Goal: Task Accomplishment & Management: Complete application form

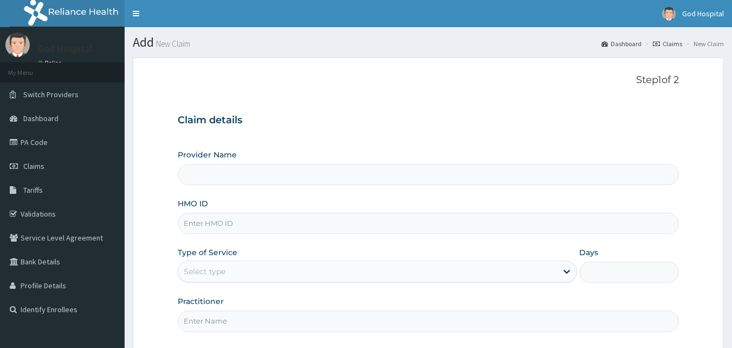
click at [268, 224] on input "HMO ID" at bounding box center [429, 223] width 502 height 21
type input "God Cures Hospital"
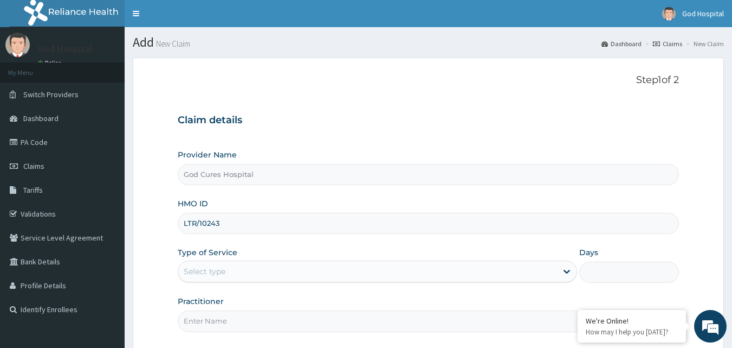
type input "LTR/10243/B"
click at [284, 271] on div "Select type" at bounding box center [367, 270] width 379 height 17
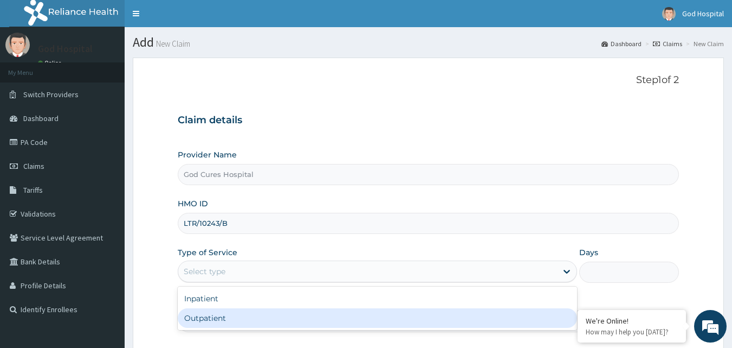
click at [292, 312] on div "Outpatient" at bounding box center [378, 318] width 400 height 20
type input "1"
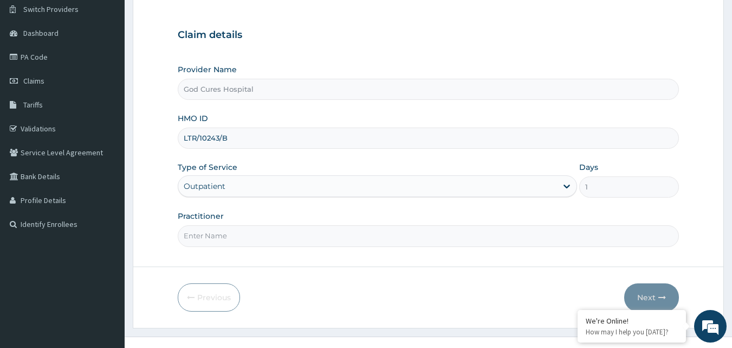
scroll to position [101, 0]
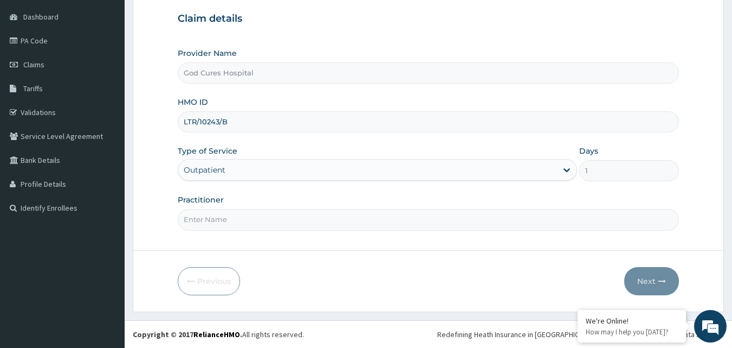
click at [332, 220] on input "Practitioner" at bounding box center [429, 219] width 502 height 21
type input "Dr Oyewumi"
click at [646, 286] on button "Next" at bounding box center [652, 281] width 55 height 28
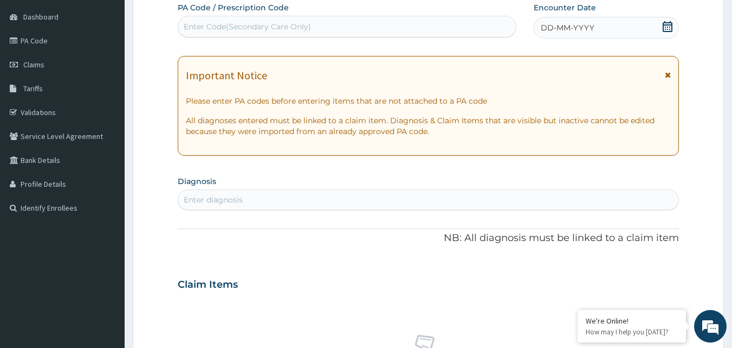
click at [670, 28] on icon at bounding box center [668, 26] width 11 height 11
click at [266, 201] on div "Enter diagnosis" at bounding box center [428, 199] width 501 height 17
type input "SCABIES"
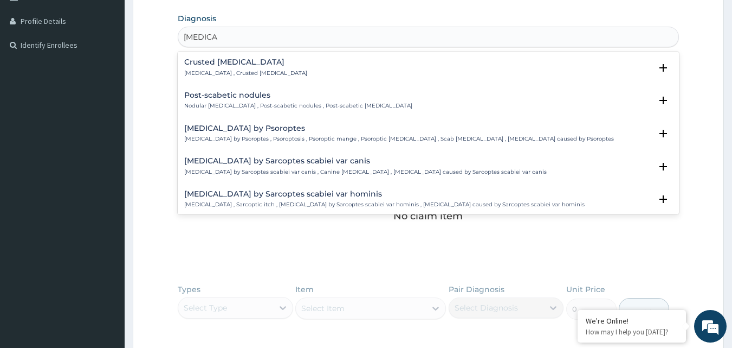
click at [267, 63] on h4 "Crusted scabies" at bounding box center [245, 62] width 123 height 8
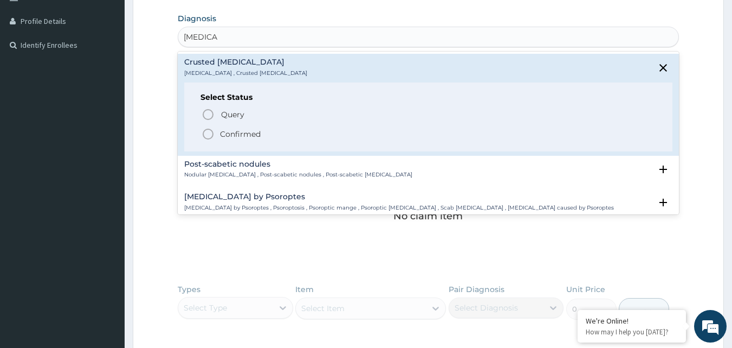
click at [207, 136] on icon "status option filled" at bounding box center [208, 133] width 13 height 13
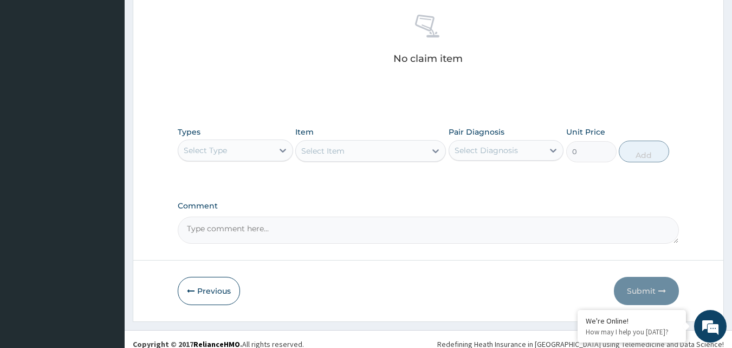
scroll to position [434, 0]
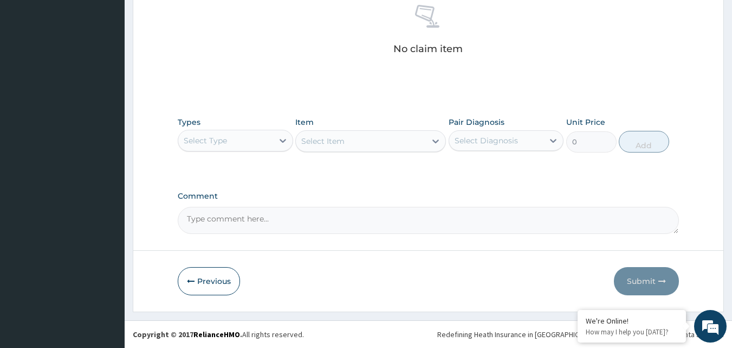
click at [221, 138] on div "Select Type" at bounding box center [225, 140] width 95 height 17
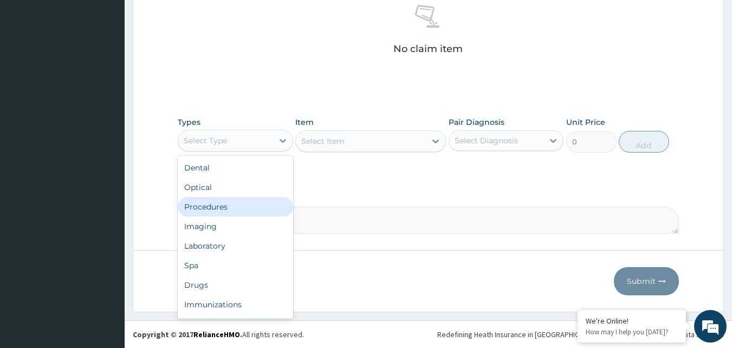
click at [218, 208] on div "Procedures" at bounding box center [235, 207] width 115 height 20
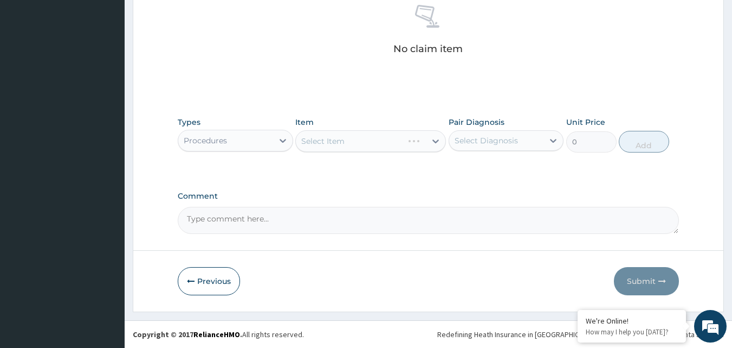
click at [384, 140] on div "Select Item" at bounding box center [370, 141] width 151 height 22
click at [384, 142] on div "Select Item" at bounding box center [370, 141] width 151 height 22
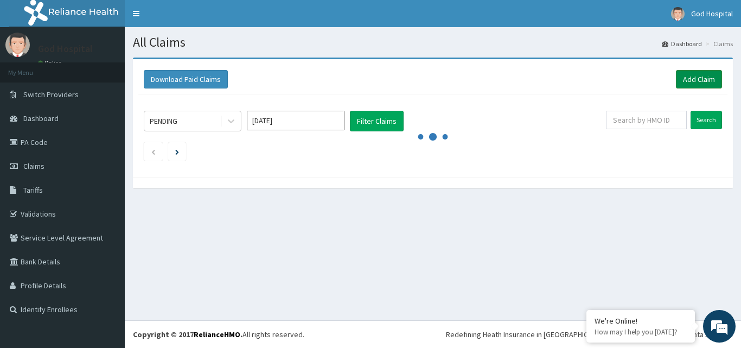
click at [697, 72] on link "Add Claim" at bounding box center [699, 79] width 46 height 18
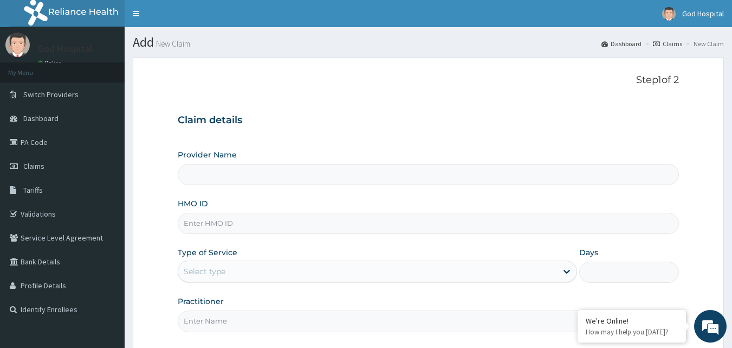
click at [222, 224] on input "HMO ID" at bounding box center [429, 223] width 502 height 21
type input "LTR/10243"
type input "God Cures Hospital"
type input "LTR/10243/B"
click at [335, 272] on div "Select type" at bounding box center [367, 270] width 379 height 17
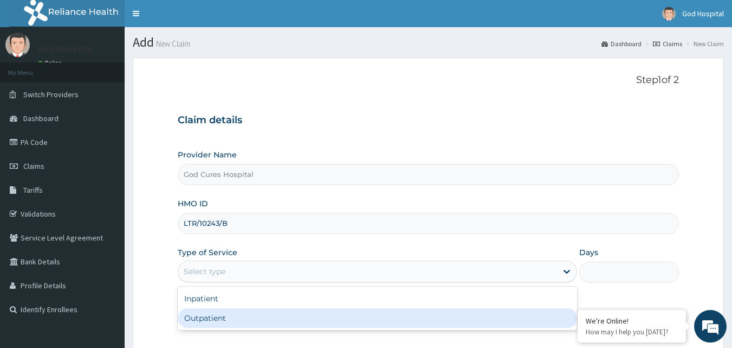
click at [332, 320] on div "Outpatient" at bounding box center [378, 318] width 400 height 20
type input "1"
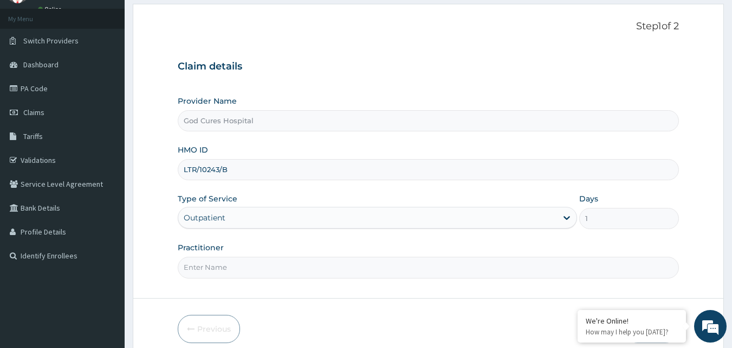
scroll to position [101, 0]
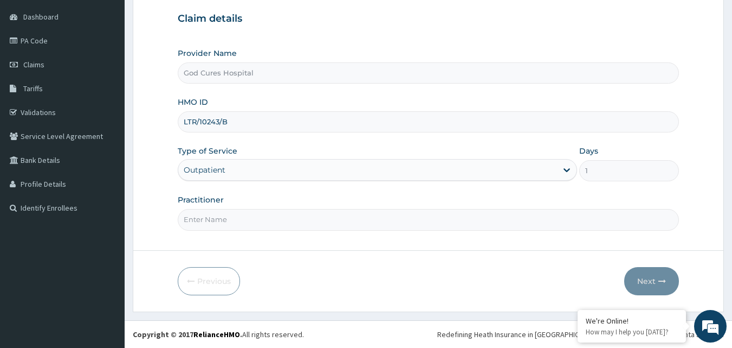
click at [317, 224] on input "Practitioner" at bounding box center [429, 219] width 502 height 21
type input "[PERSON_NAME]"
click at [650, 281] on button "Next" at bounding box center [652, 281] width 55 height 28
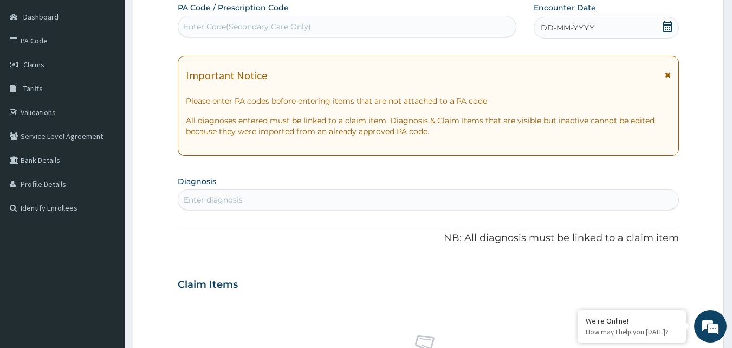
click at [664, 29] on icon at bounding box center [668, 26] width 10 height 11
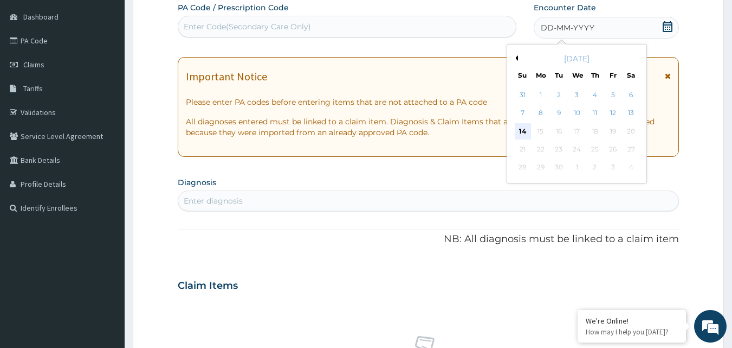
click at [524, 133] on div "14" at bounding box center [523, 131] width 16 height 16
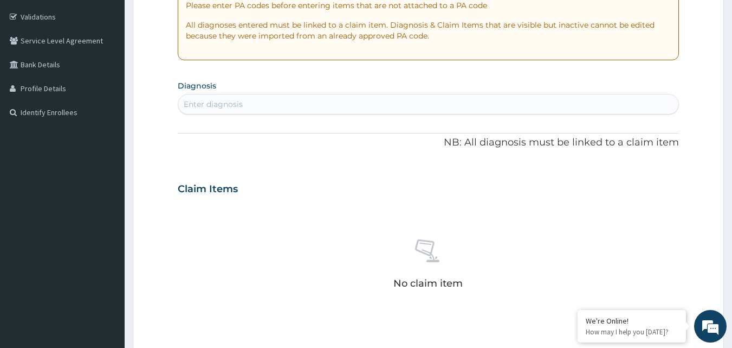
scroll to position [210, 0]
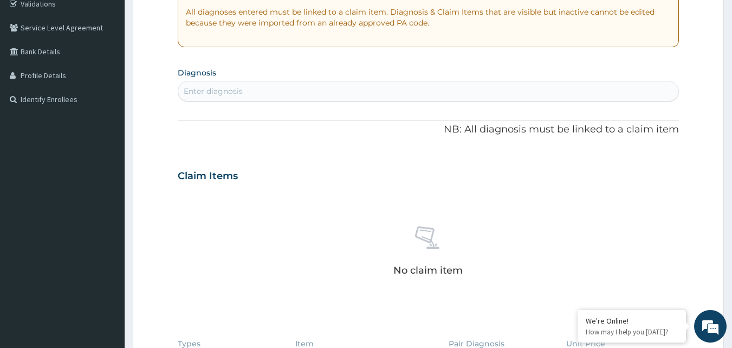
click at [279, 87] on div "Enter diagnosis" at bounding box center [428, 90] width 501 height 17
type input "SCABIES"
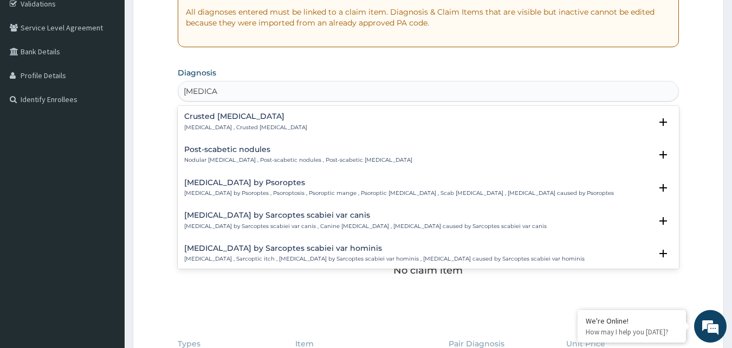
click at [225, 116] on h4 "Crusted scabies" at bounding box center [245, 116] width 123 height 8
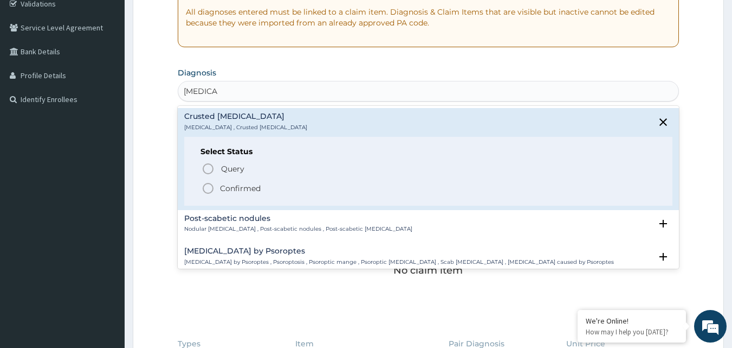
click at [225, 116] on h4 "Crusted scabies" at bounding box center [245, 116] width 123 height 8
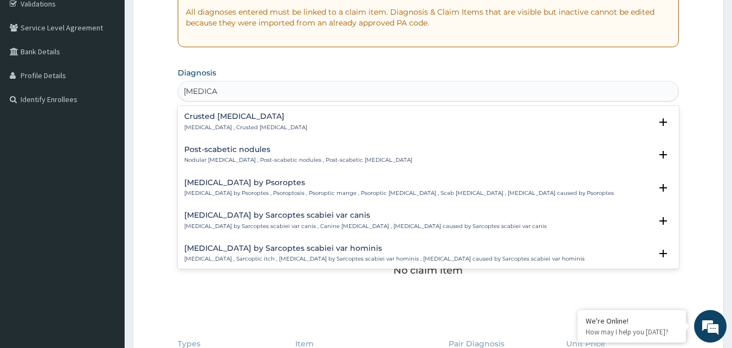
click at [221, 114] on h4 "Crusted scabies" at bounding box center [245, 116] width 123 height 8
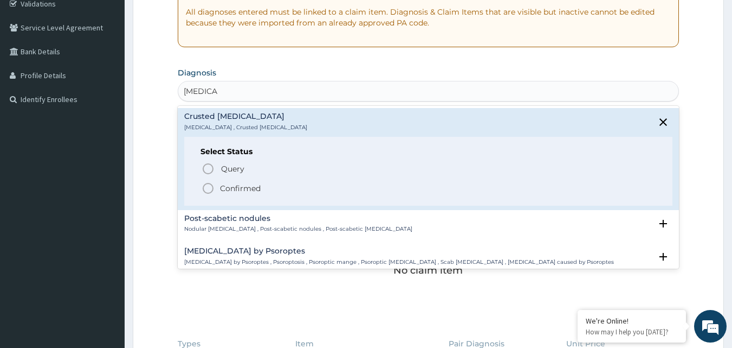
click at [210, 188] on icon "status option filled" at bounding box center [208, 188] width 13 height 13
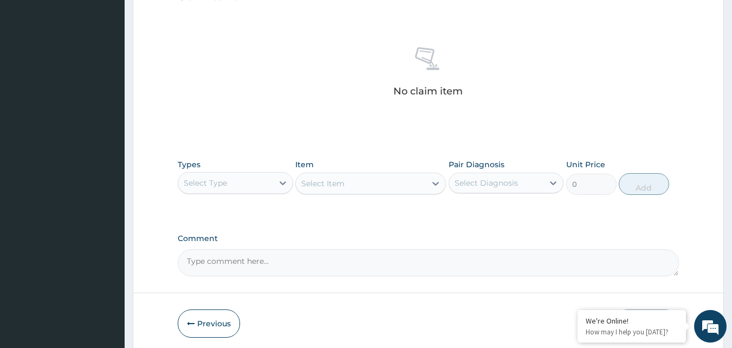
scroll to position [434, 0]
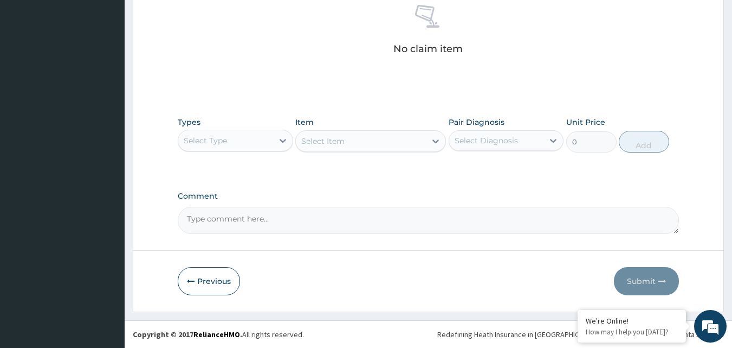
click at [231, 150] on div "Select Type" at bounding box center [235, 141] width 115 height 22
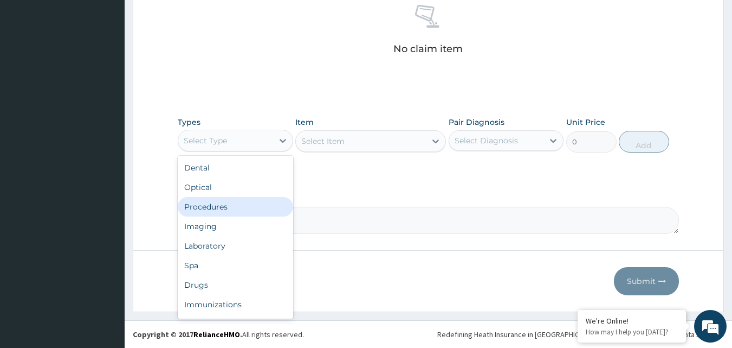
drag, startPoint x: 234, startPoint y: 204, endPoint x: 325, endPoint y: 216, distance: 91.9
click at [234, 203] on div "Procedures" at bounding box center [235, 207] width 115 height 20
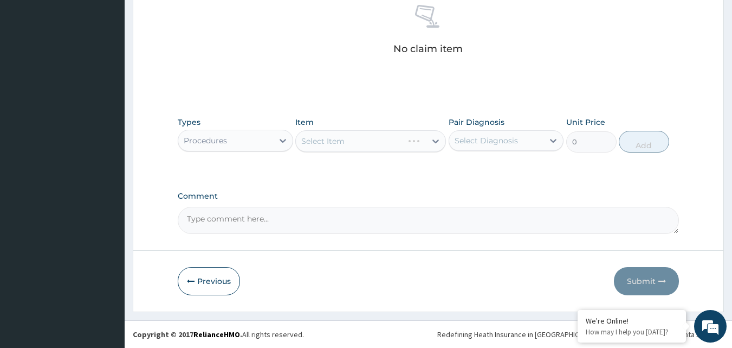
click at [381, 141] on div "Select Item" at bounding box center [370, 141] width 151 height 22
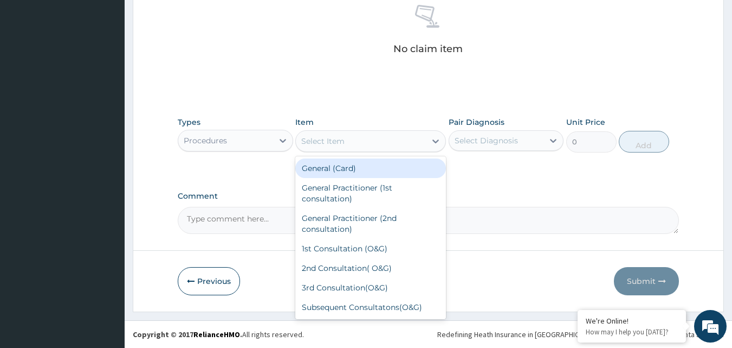
click at [381, 141] on div "Select Item" at bounding box center [361, 140] width 130 height 17
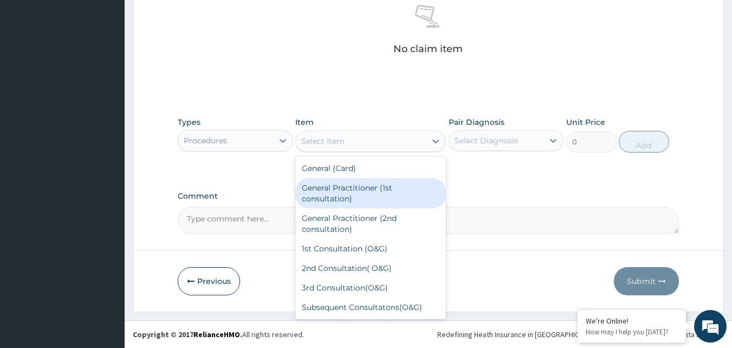
click at [379, 184] on div "General Practitioner (1st consultation)" at bounding box center [370, 193] width 151 height 30
type input "4000"
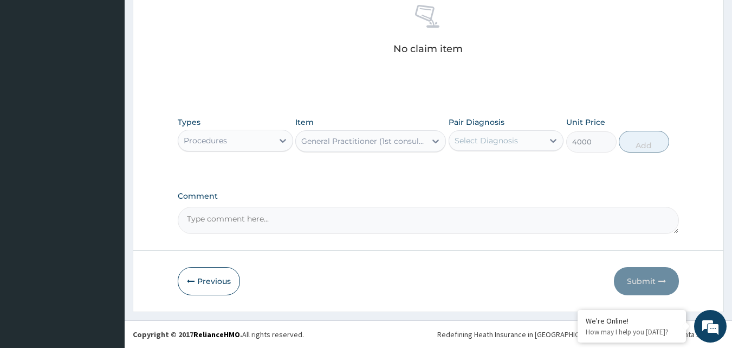
click at [463, 146] on div "Select Diagnosis" at bounding box center [496, 140] width 95 height 17
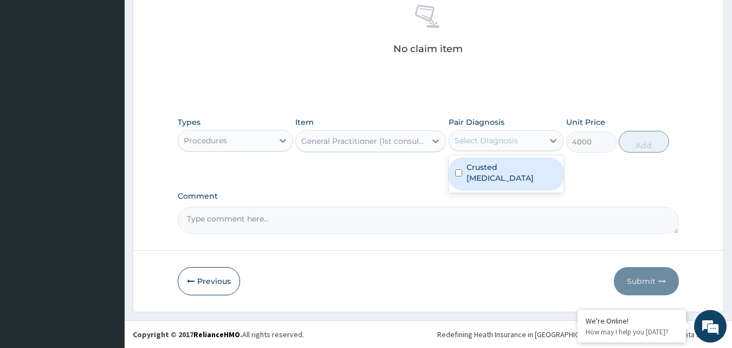
click at [470, 168] on label "Crusted scabies" at bounding box center [512, 173] width 91 height 22
checkbox input "true"
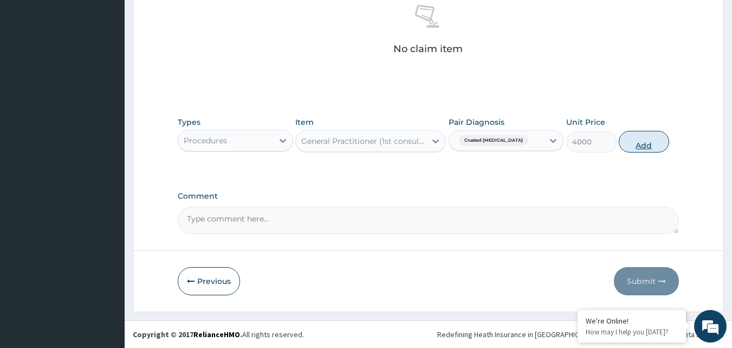
click at [648, 150] on button "Add" at bounding box center [644, 142] width 50 height 22
type input "0"
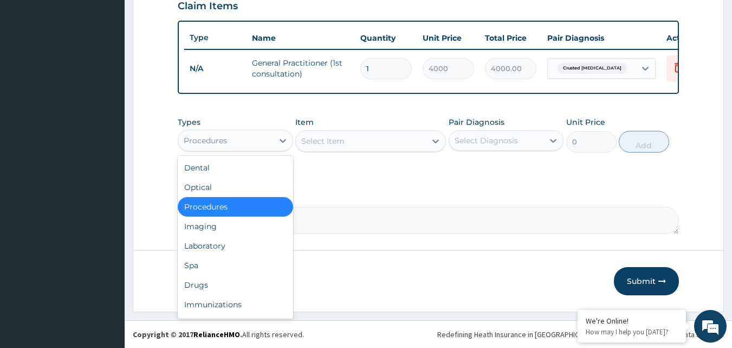
click at [261, 138] on div "Procedures" at bounding box center [225, 140] width 95 height 17
click at [237, 290] on div "Drugs" at bounding box center [235, 285] width 115 height 20
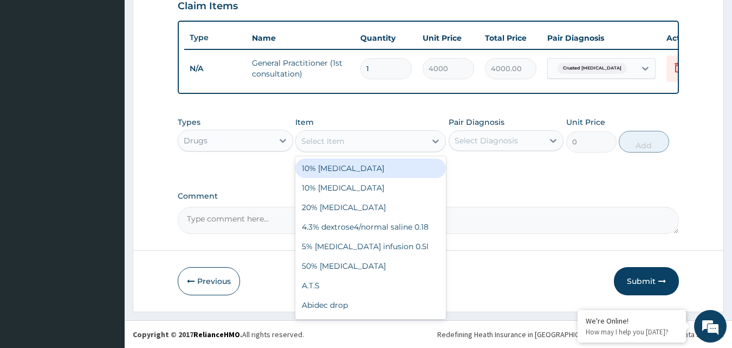
click at [376, 145] on div "Select Item" at bounding box center [361, 140] width 130 height 17
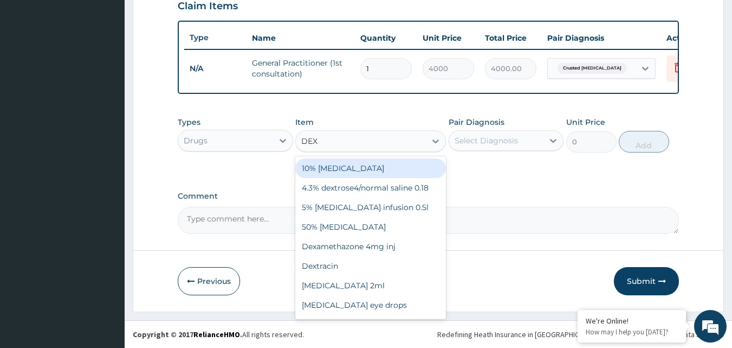
type input "DEXA"
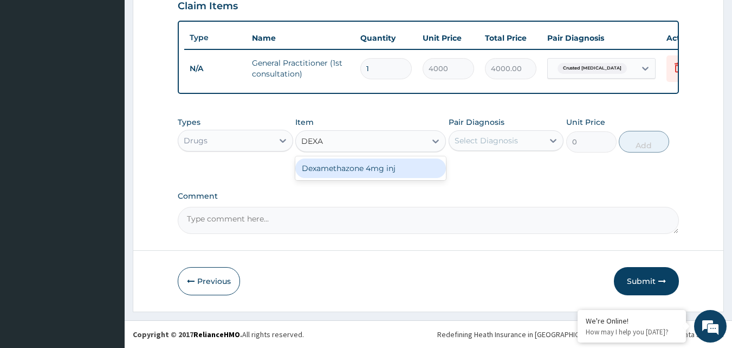
click at [374, 166] on div "Dexamethazone 4mg inj" at bounding box center [370, 168] width 151 height 20
type input "288"
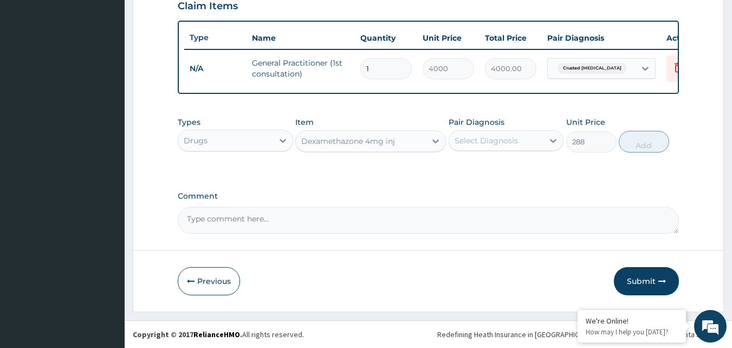
click at [510, 146] on div "Select Diagnosis" at bounding box center [496, 140] width 95 height 17
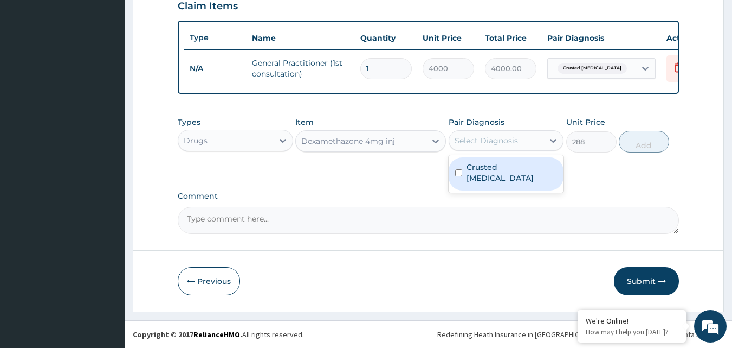
drag, startPoint x: 514, startPoint y: 160, endPoint x: 590, endPoint y: 147, distance: 76.9
click at [515, 160] on div "Crusted scabies" at bounding box center [506, 173] width 115 height 33
checkbox input "true"
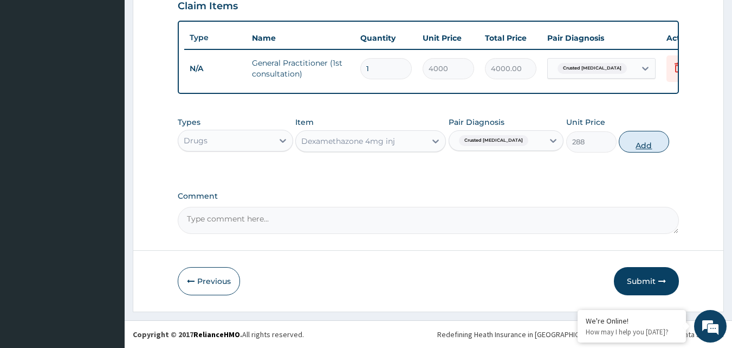
drag, startPoint x: 639, startPoint y: 143, endPoint x: 603, endPoint y: 142, distance: 35.8
click at [639, 143] on button "Add" at bounding box center [644, 142] width 50 height 22
type input "0"
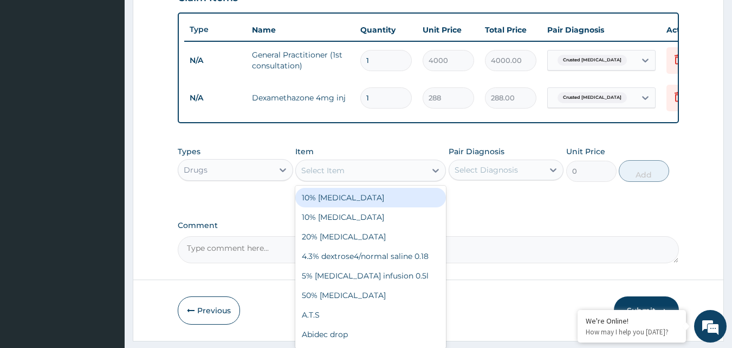
click at [367, 179] on div "Select Item" at bounding box center [361, 170] width 130 height 17
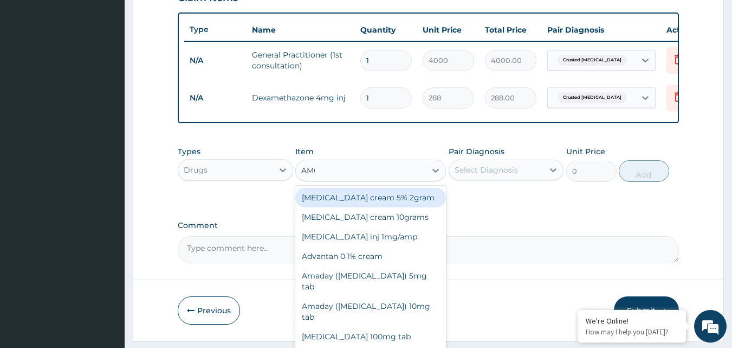
type input "AMOX"
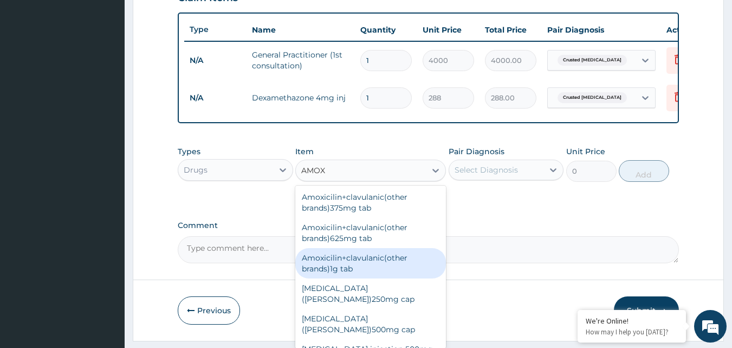
scroll to position [108, 0]
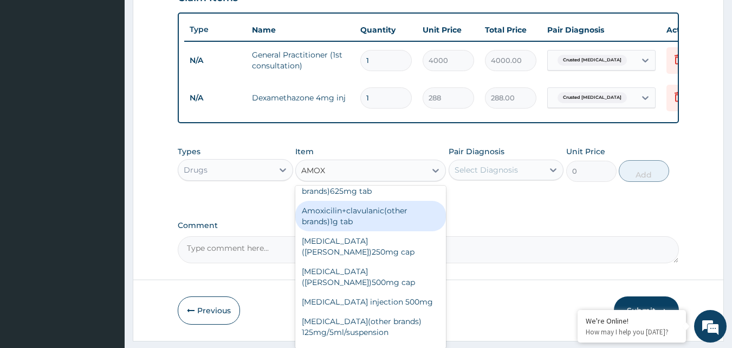
click at [345, 223] on div "Amoxicilin+clavulanic(other brands)1g tab" at bounding box center [370, 216] width 151 height 30
type input "230.4"
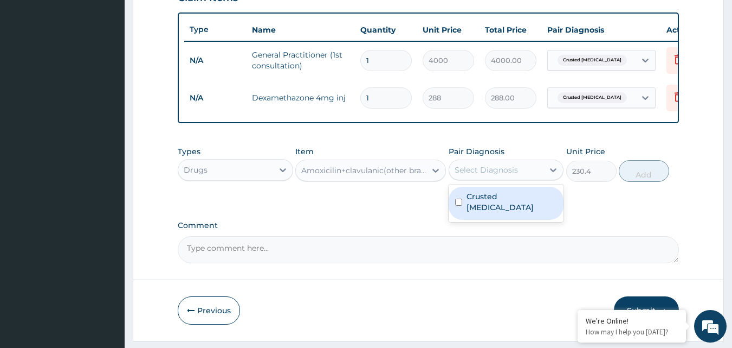
click at [507, 175] on div "Select Diagnosis" at bounding box center [486, 169] width 63 height 11
click at [519, 196] on div "Crusted scabies" at bounding box center [506, 203] width 115 height 33
checkbox input "true"
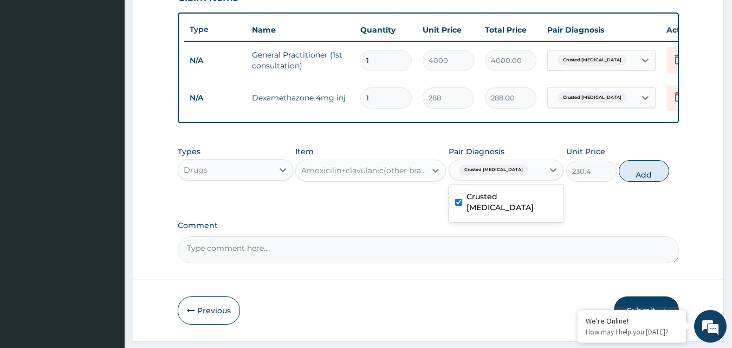
click at [657, 176] on button "Add" at bounding box center [644, 171] width 50 height 22
type input "0"
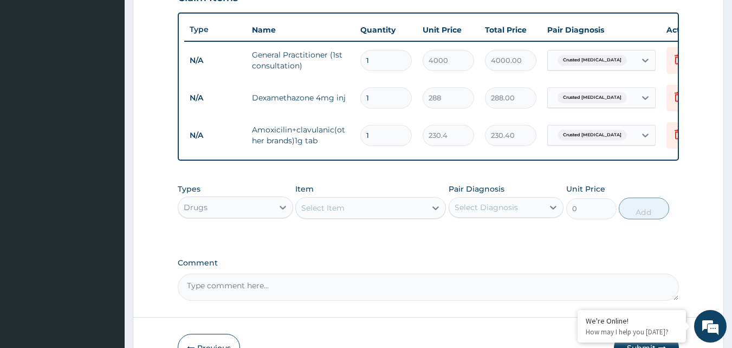
type input "14"
type input "3225.60"
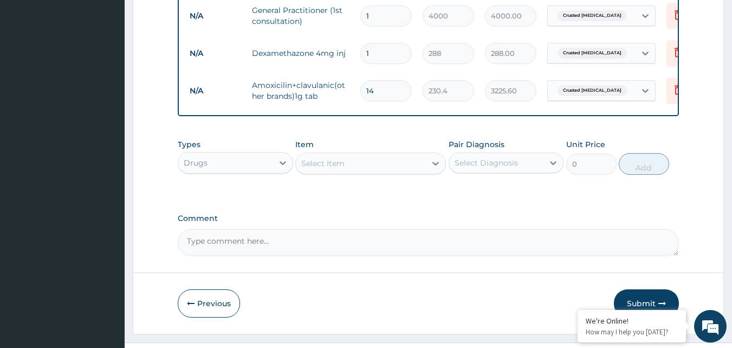
scroll to position [466, 0]
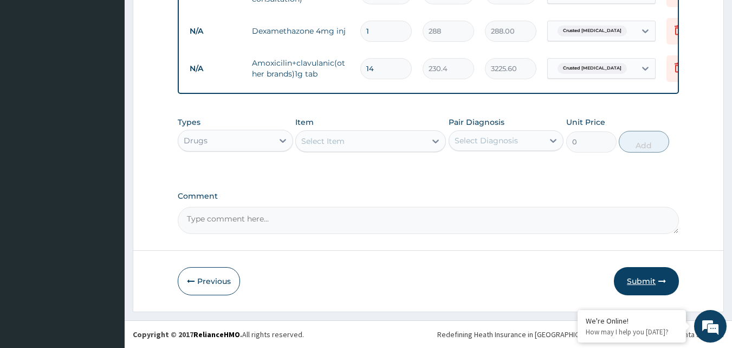
type input "14"
click at [637, 279] on button "Submit" at bounding box center [646, 281] width 65 height 28
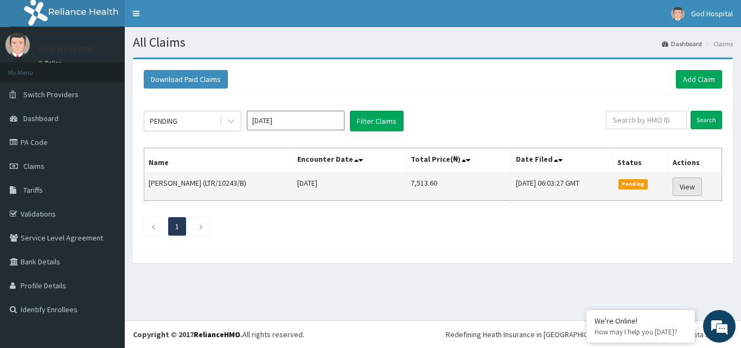
click at [684, 189] on link "View" at bounding box center [686, 186] width 29 height 18
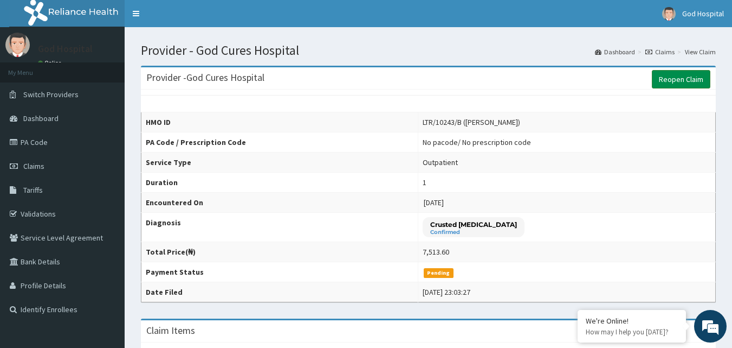
click at [665, 82] on link "Reopen Claim" at bounding box center [681, 79] width 59 height 18
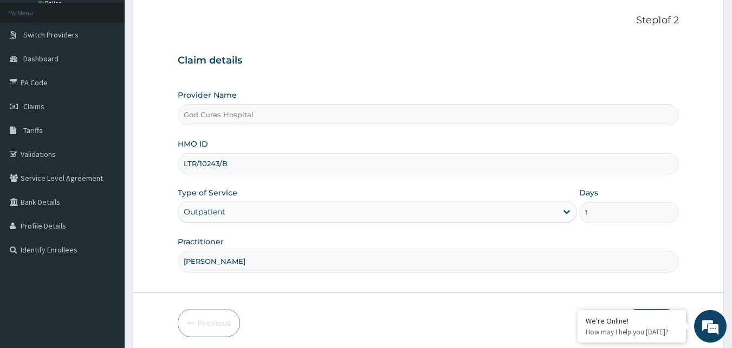
scroll to position [101, 0]
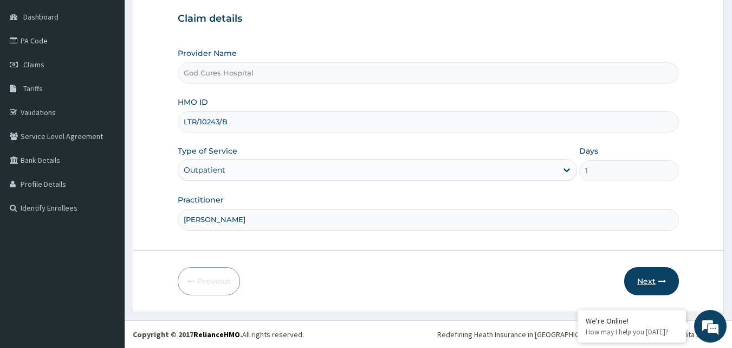
click at [639, 277] on button "Next" at bounding box center [652, 281] width 55 height 28
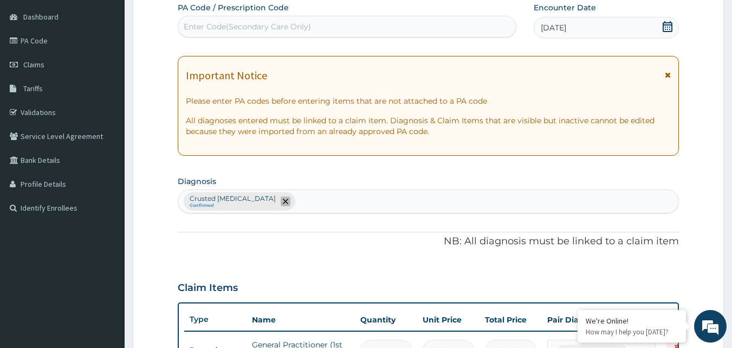
click at [283, 200] on icon "remove selection option" at bounding box center [285, 200] width 5 height 5
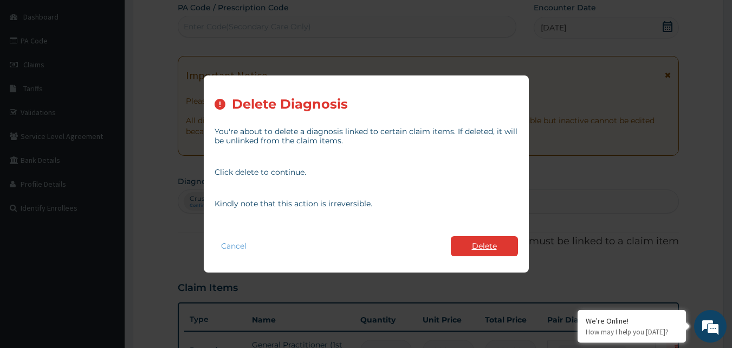
click at [468, 250] on button "Delete" at bounding box center [484, 246] width 67 height 20
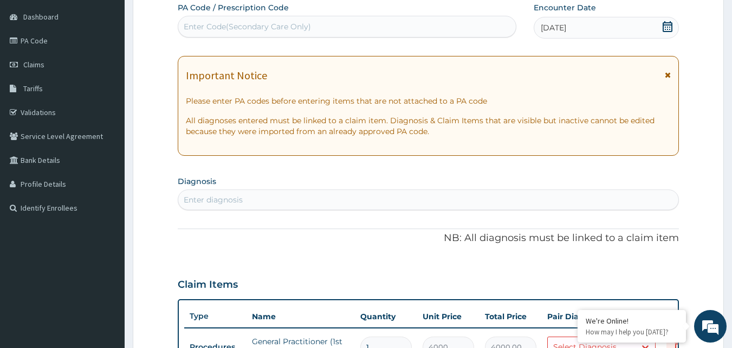
click at [296, 202] on div "Enter diagnosis" at bounding box center [428, 199] width 501 height 17
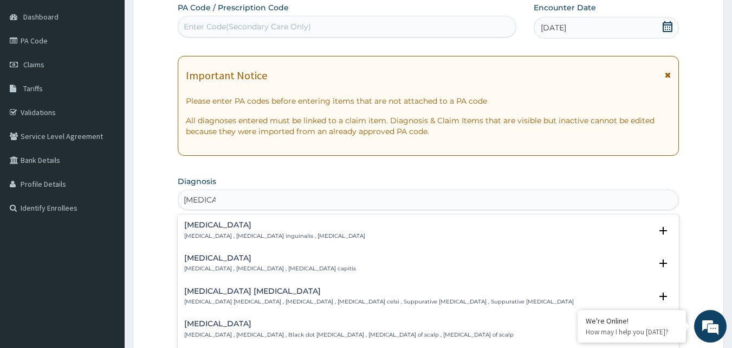
type input "TINEA CO"
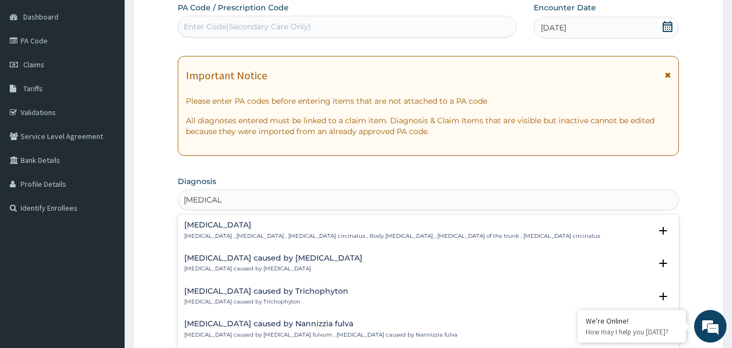
click at [204, 224] on h4 "Tinea corporis" at bounding box center [392, 225] width 416 height 8
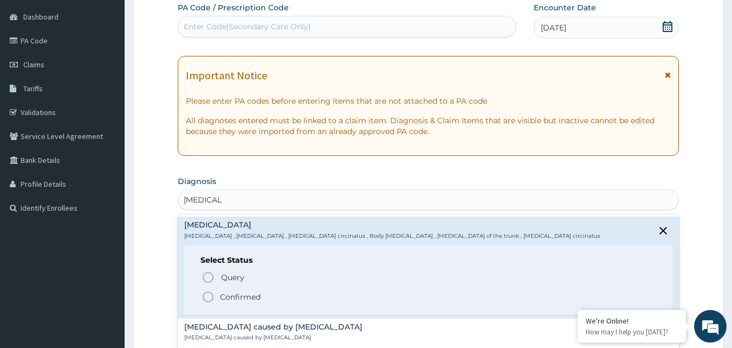
click at [207, 298] on icon "status option filled" at bounding box center [208, 296] width 13 height 13
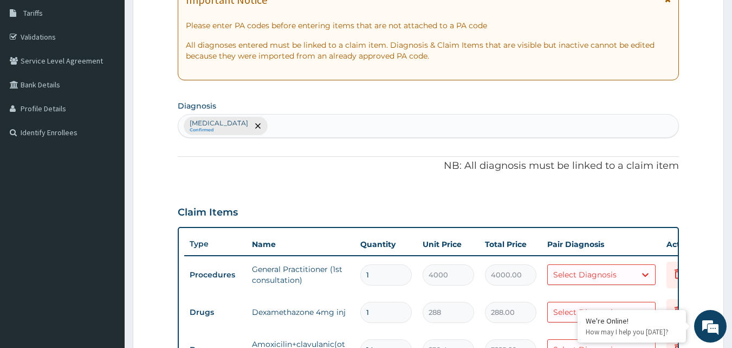
scroll to position [406, 0]
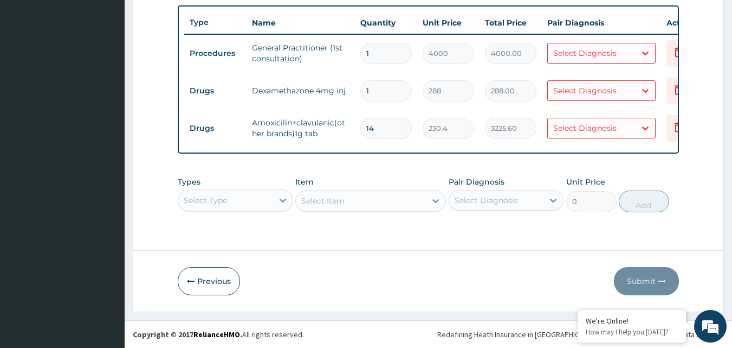
click at [567, 123] on div "Select Diagnosis" at bounding box center [585, 128] width 63 height 11
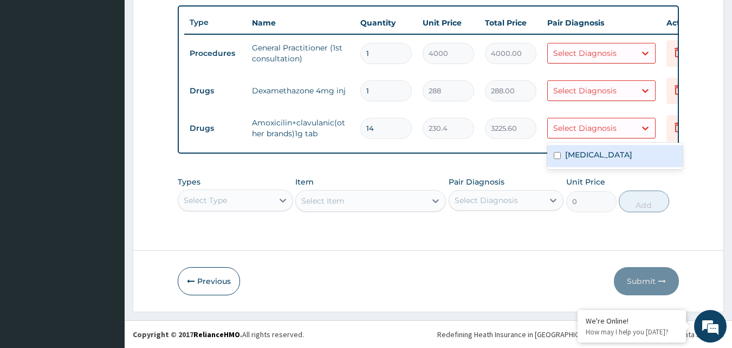
click at [565, 149] on label "Tinea corporis" at bounding box center [598, 154] width 67 height 11
checkbox input "true"
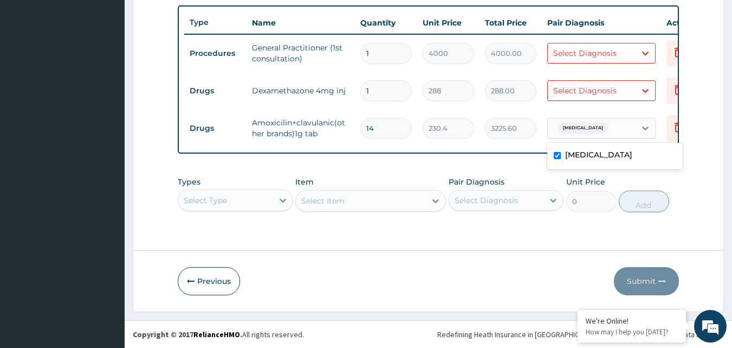
click at [566, 82] on div "Select Diagnosis" at bounding box center [592, 90] width 88 height 17
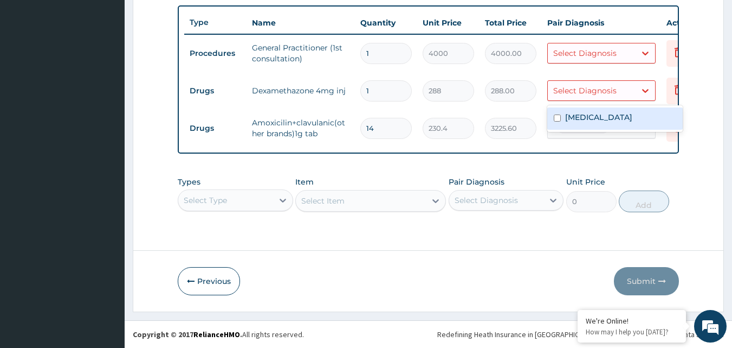
click at [575, 112] on label "Tinea corporis" at bounding box center [598, 117] width 67 height 11
checkbox input "true"
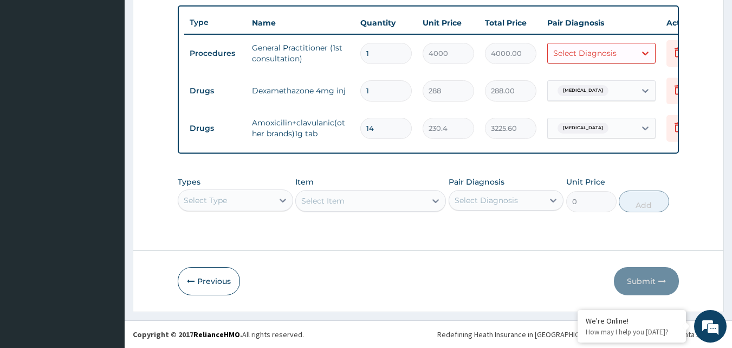
click at [567, 37] on td "Select Diagnosis" at bounding box center [601, 52] width 119 height 31
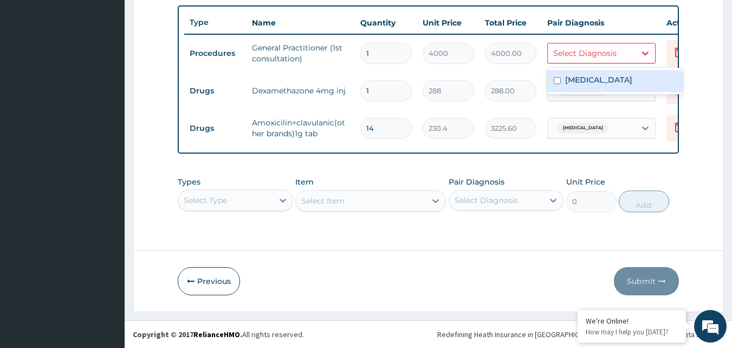
click at [569, 48] on div "Select Diagnosis" at bounding box center [585, 53] width 63 height 11
click at [573, 70] on div "Tinea corporis" at bounding box center [616, 81] width 136 height 22
checkbox input "true"
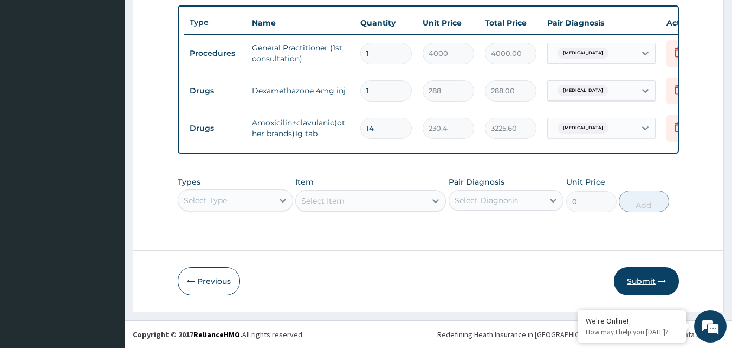
click at [638, 273] on button "Submit" at bounding box center [646, 281] width 65 height 28
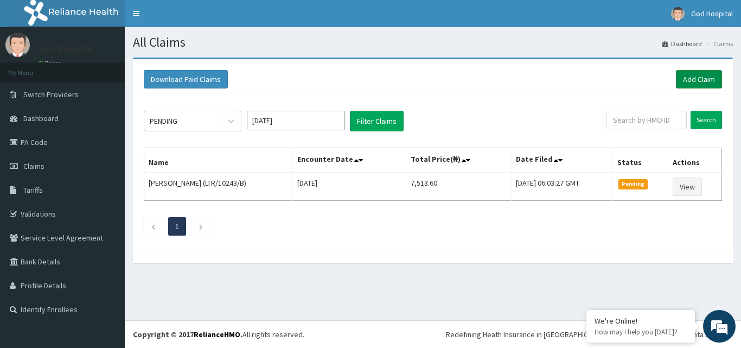
click at [700, 79] on link "Add Claim" at bounding box center [699, 79] width 46 height 18
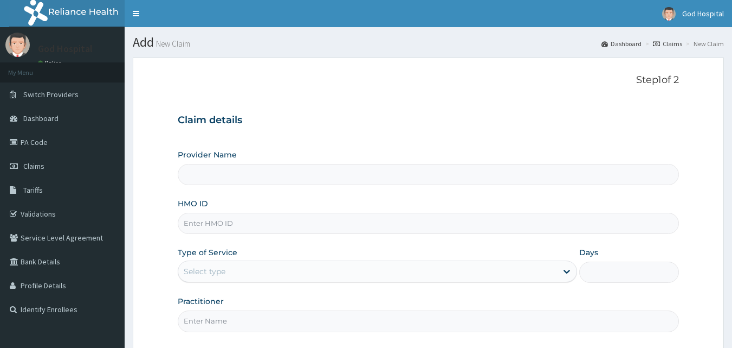
click at [278, 227] on input "HMO ID" at bounding box center [429, 223] width 502 height 21
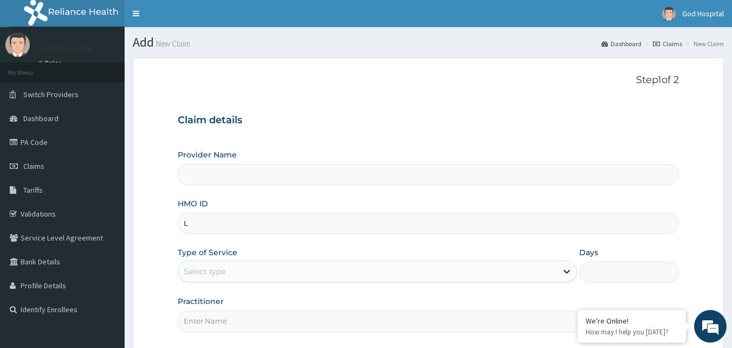
type input "LT"
type input "God Cures Hospital"
type input "LTR/10243/E"
click at [288, 277] on div "Select type" at bounding box center [367, 270] width 379 height 17
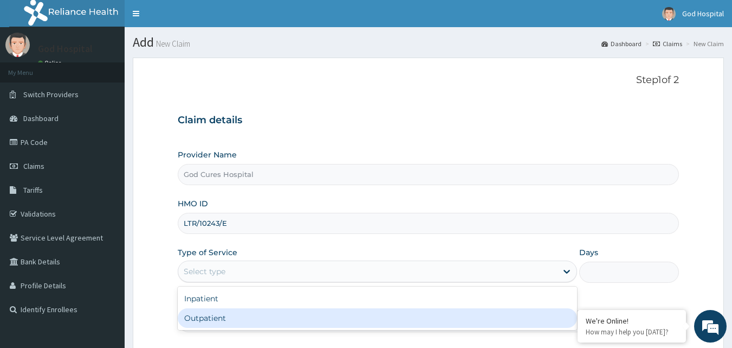
click at [285, 309] on div "Outpatient" at bounding box center [378, 318] width 400 height 20
type input "1"
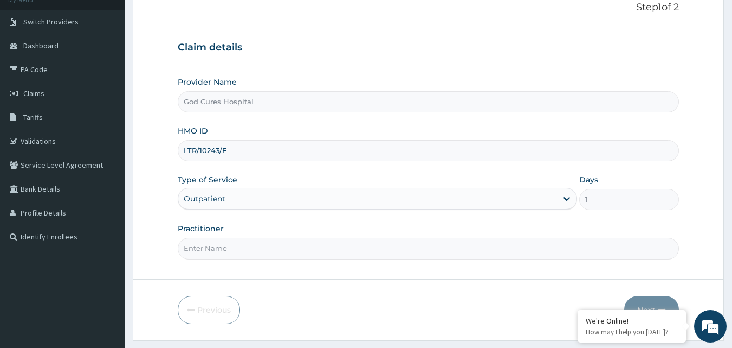
scroll to position [101, 0]
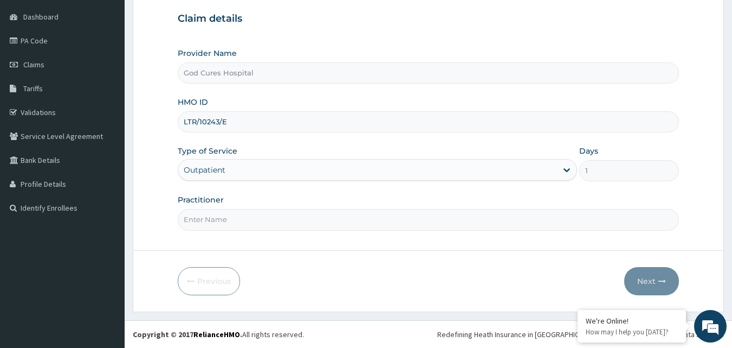
click at [288, 218] on input "Practitioner" at bounding box center [429, 219] width 502 height 21
type input "[PERSON_NAME]"
click at [647, 290] on button "Next" at bounding box center [652, 281] width 55 height 28
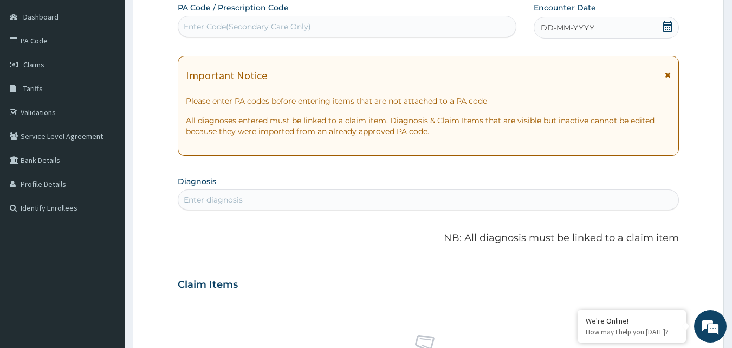
click at [665, 27] on icon at bounding box center [668, 26] width 11 height 11
click at [262, 193] on div "Enter diagnosis" at bounding box center [428, 199] width 501 height 17
type input "[MEDICAL_DATA] CO"
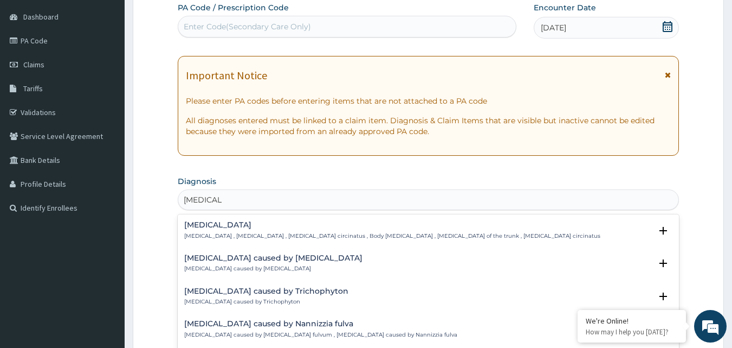
click at [228, 224] on h4 "[MEDICAL_DATA]" at bounding box center [392, 225] width 416 height 8
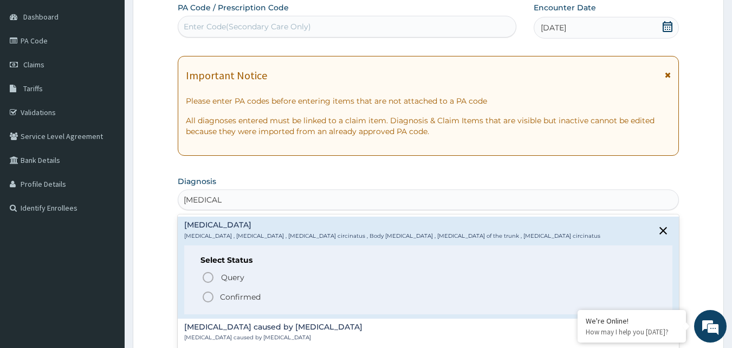
click at [208, 294] on icon "status option filled" at bounding box center [208, 296] width 13 height 13
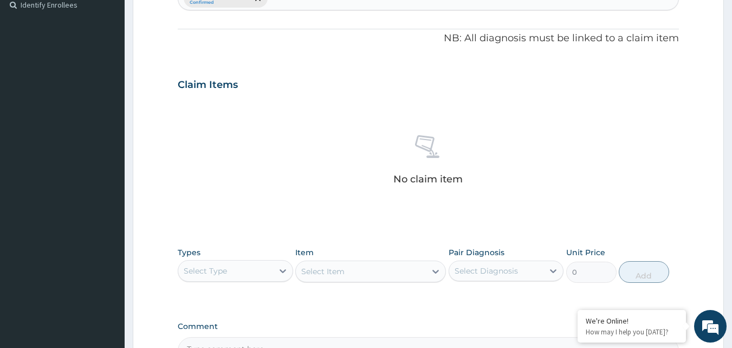
scroll to position [318, 0]
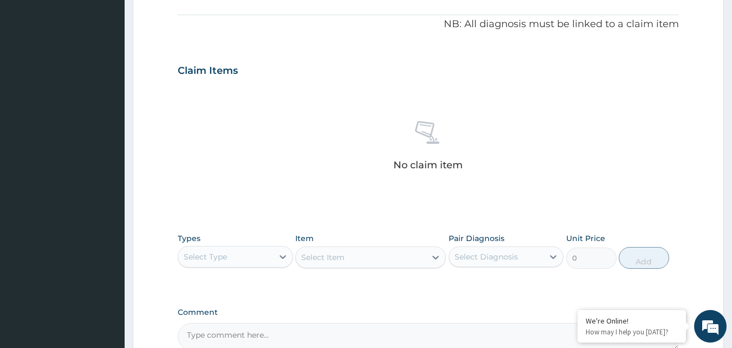
click at [235, 260] on div "Select Type" at bounding box center [225, 256] width 95 height 17
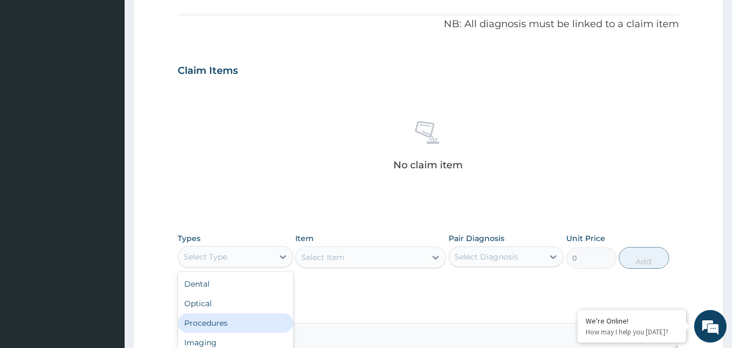
click at [258, 318] on div "Procedures" at bounding box center [235, 323] width 115 height 20
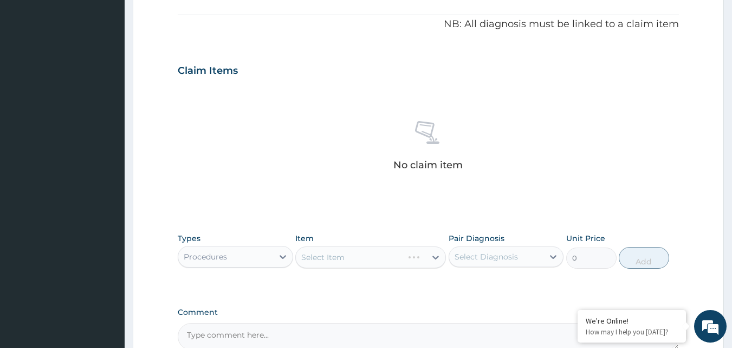
click at [331, 261] on div "Select Item" at bounding box center [370, 257] width 151 height 22
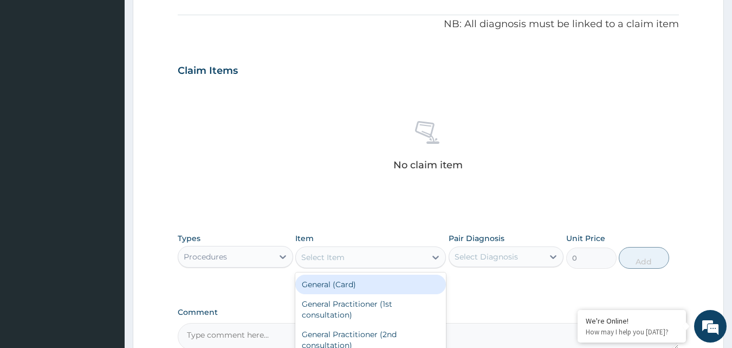
click at [327, 255] on div "Select Item" at bounding box center [322, 257] width 43 height 11
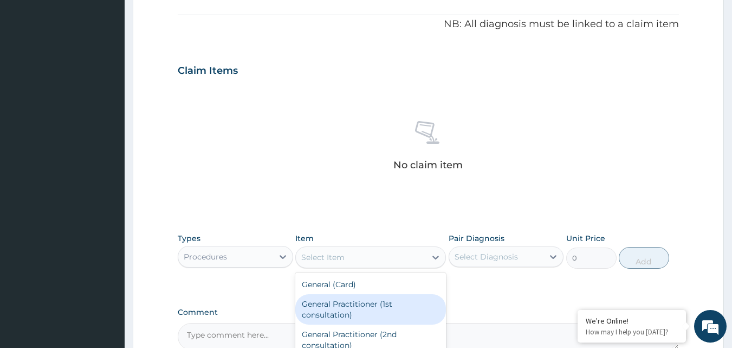
click at [330, 308] on div "General Practitioner (1st consultation)" at bounding box center [370, 309] width 151 height 30
type input "4000"
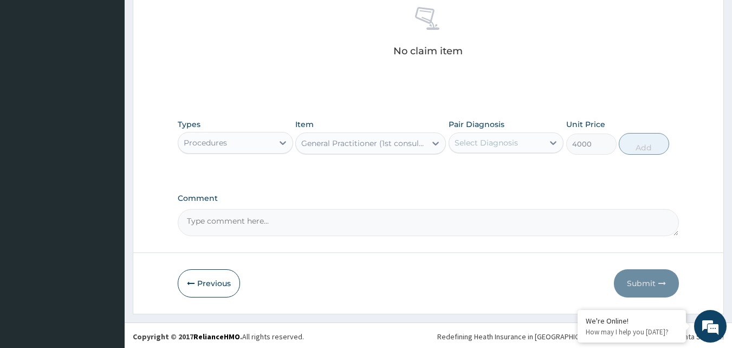
scroll to position [434, 0]
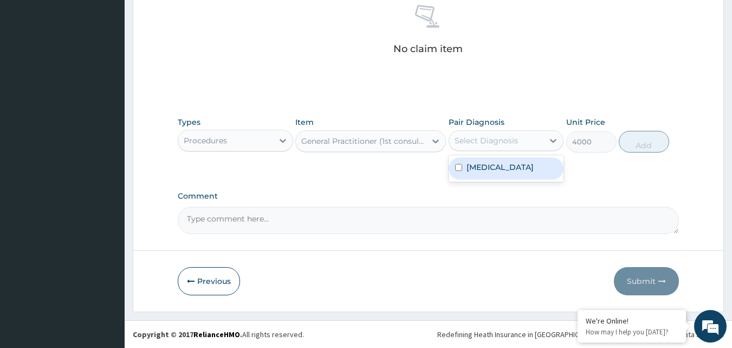
click at [477, 143] on div "Select Diagnosis" at bounding box center [486, 140] width 63 height 11
click at [472, 174] on div "[MEDICAL_DATA]" at bounding box center [506, 168] width 115 height 22
checkbox input "true"
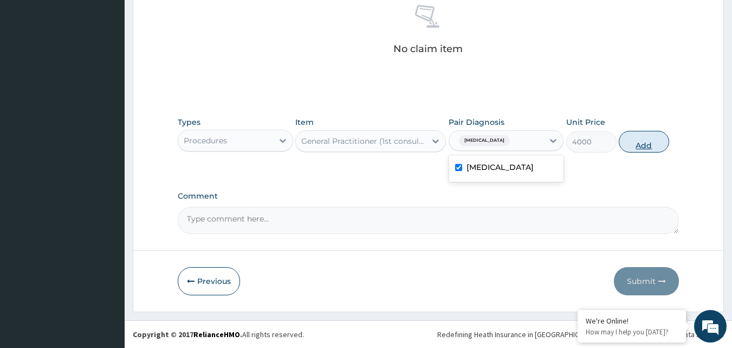
click at [650, 140] on button "Add" at bounding box center [644, 142] width 50 height 22
type input "0"
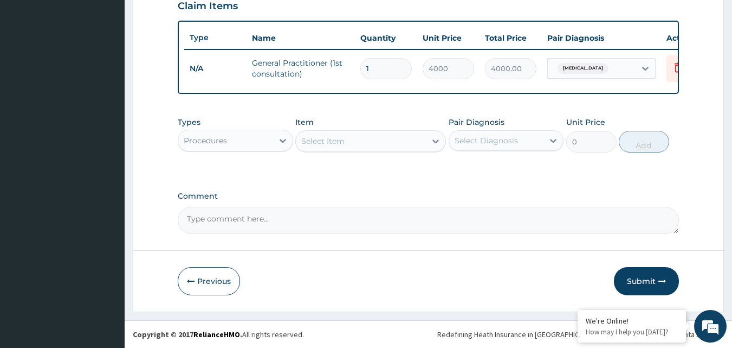
scroll to position [391, 0]
click at [233, 141] on div "Procedures" at bounding box center [225, 140] width 95 height 17
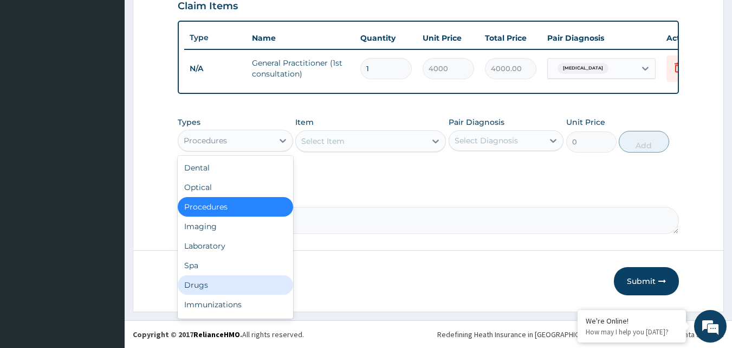
click at [220, 289] on div "Drugs" at bounding box center [235, 285] width 115 height 20
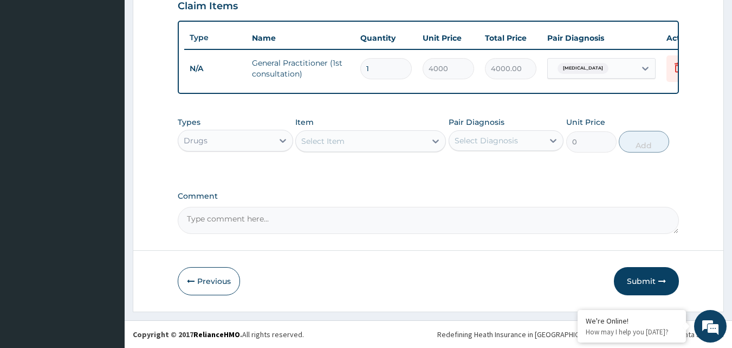
click at [318, 143] on div "Select Item" at bounding box center [322, 141] width 43 height 11
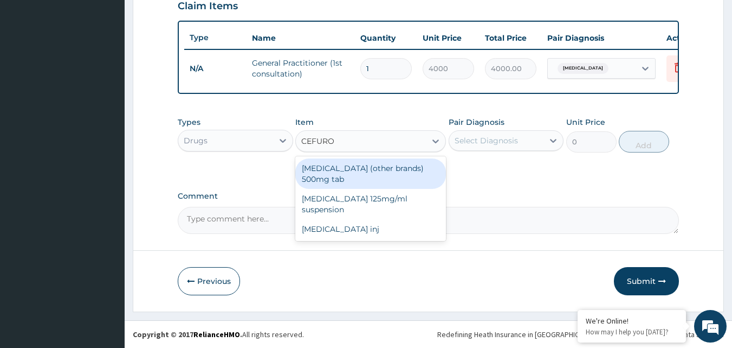
type input "CEFUROX"
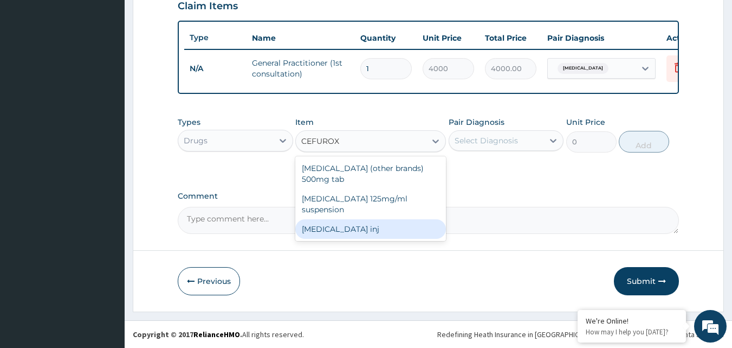
click at [356, 219] on div "Cefuroxime inj" at bounding box center [370, 229] width 151 height 20
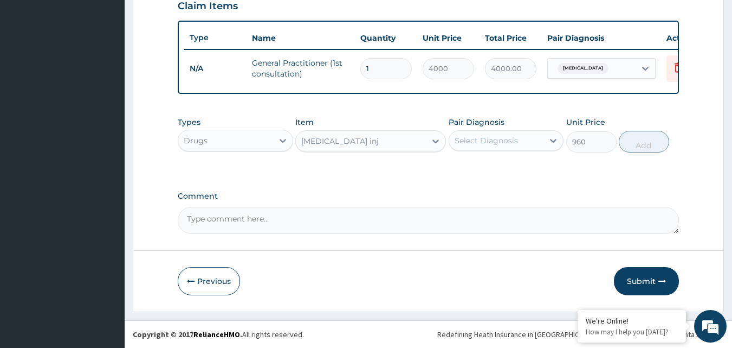
drag, startPoint x: 365, startPoint y: 129, endPoint x: 369, endPoint y: 143, distance: 14.2
click at [366, 129] on div "Item option Cefuroxime inj, selected. Select is focused ,type to refine list, p…" at bounding box center [370, 135] width 151 height 36
click at [355, 147] on div "[MEDICAL_DATA] inj" at bounding box center [361, 140] width 130 height 17
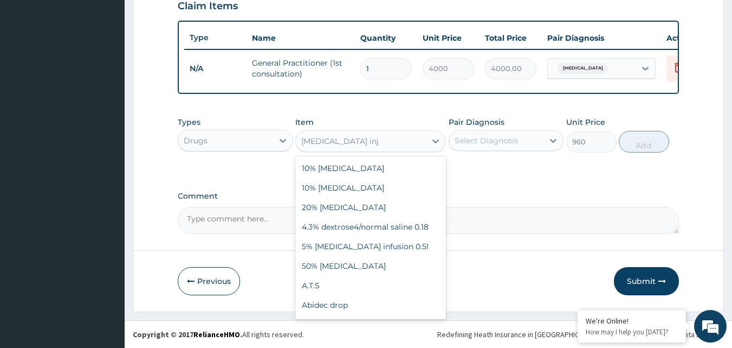
scroll to position [5786, 0]
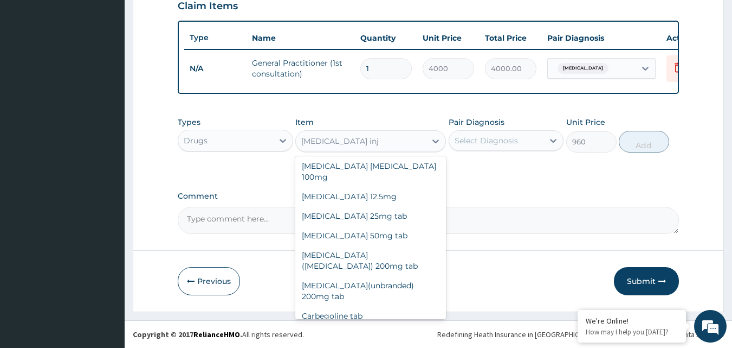
type input "2160"
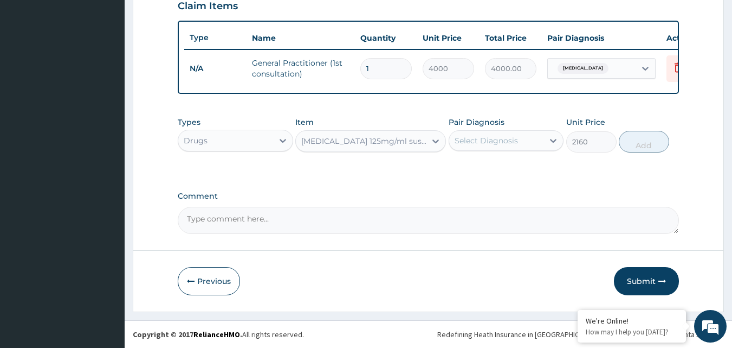
click at [358, 142] on div "[MEDICAL_DATA] 125mg/ml suspension" at bounding box center [364, 141] width 126 height 11
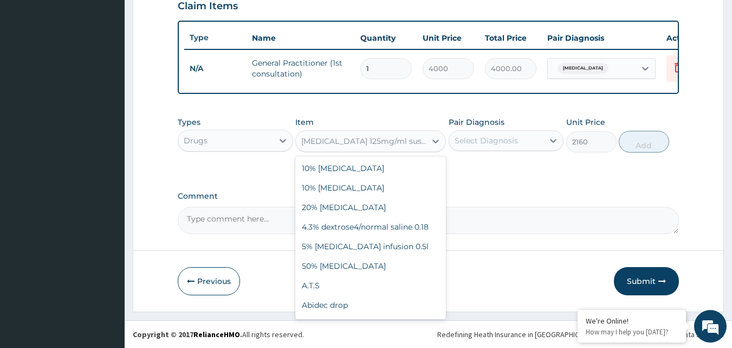
scroll to position [5766, 0]
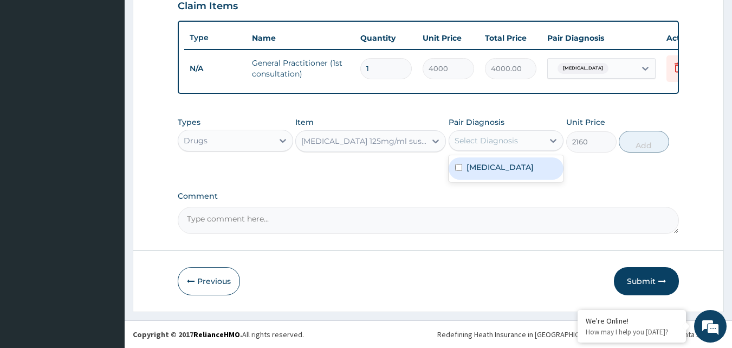
click at [543, 139] on div "Select Diagnosis" at bounding box center [496, 140] width 95 height 17
click at [531, 167] on div "[MEDICAL_DATA]" at bounding box center [506, 168] width 115 height 22
checkbox input "true"
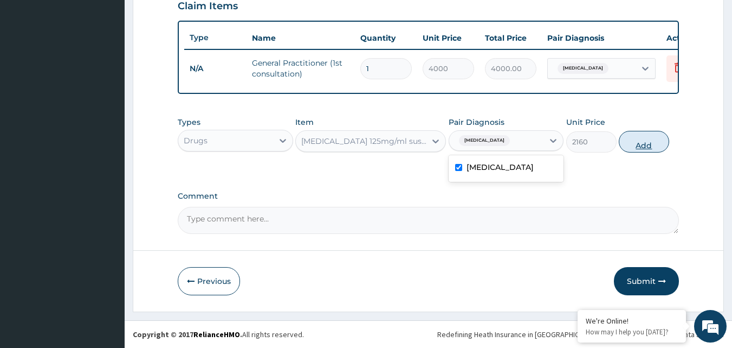
click at [641, 149] on button "Add" at bounding box center [644, 142] width 50 height 22
type input "0"
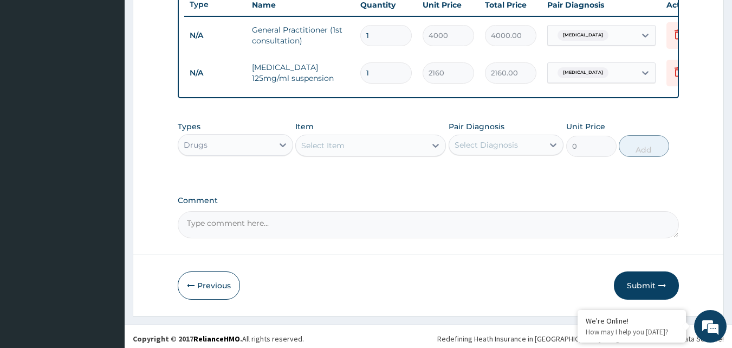
scroll to position [428, 0]
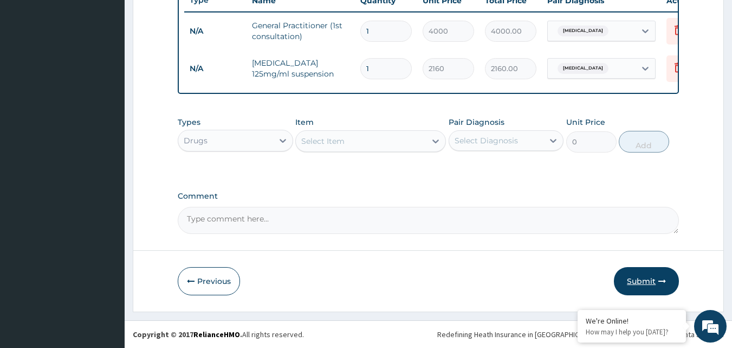
click at [638, 280] on button "Submit" at bounding box center [646, 281] width 65 height 28
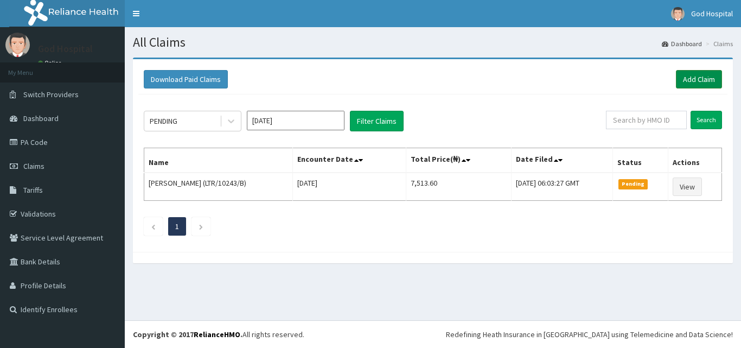
click at [698, 70] on link "Add Claim" at bounding box center [699, 79] width 46 height 18
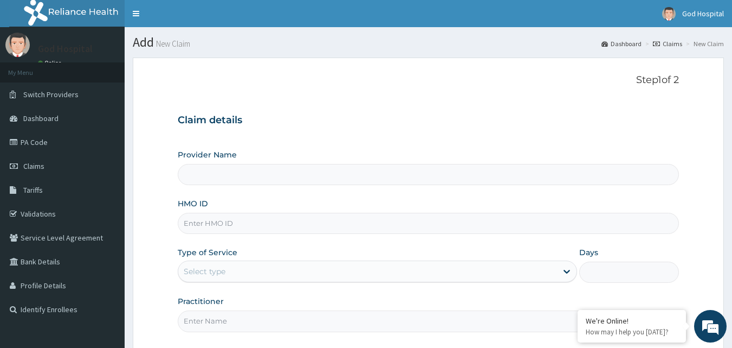
type input "God Cures Hospital"
click at [316, 227] on input "HMO ID" at bounding box center [429, 223] width 502 height 21
type input "LTR/10243/D"
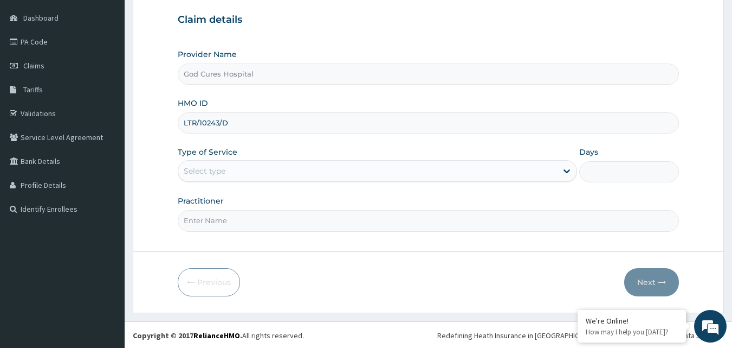
scroll to position [101, 0]
click at [265, 177] on div "Select type" at bounding box center [367, 169] width 379 height 17
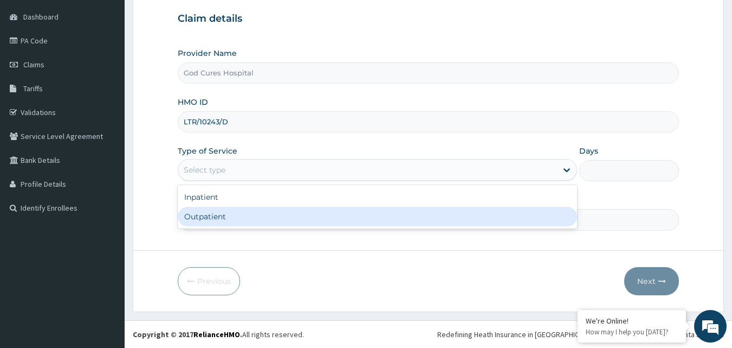
click at [266, 211] on div "Outpatient" at bounding box center [378, 217] width 400 height 20
type input "1"
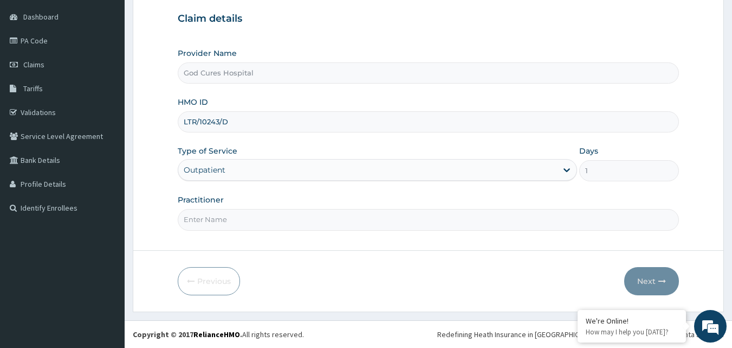
click at [277, 215] on input "Practitioner" at bounding box center [429, 219] width 502 height 21
type input "[PERSON_NAME]"
click at [651, 282] on button "Next" at bounding box center [652, 281] width 55 height 28
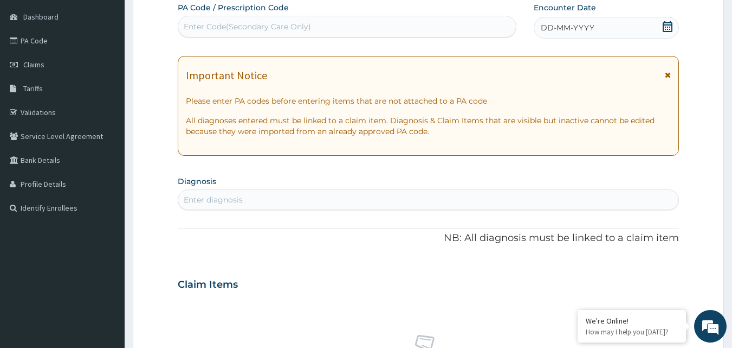
click at [667, 27] on icon at bounding box center [668, 26] width 11 height 11
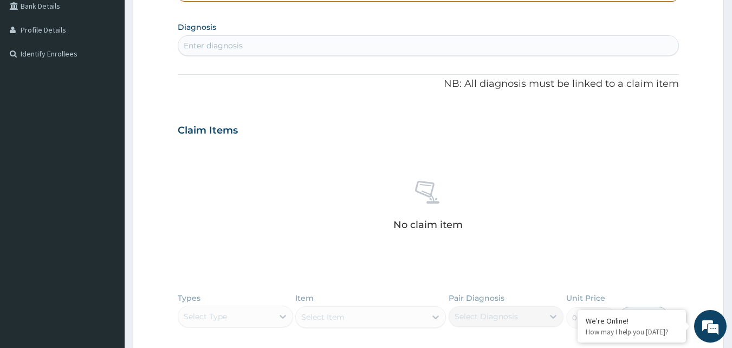
scroll to position [264, 0]
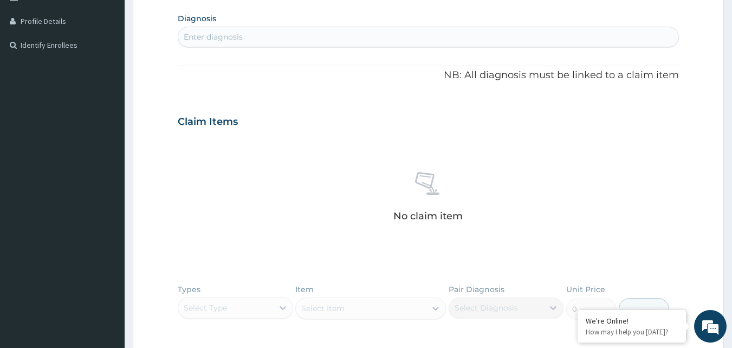
click at [252, 38] on div "Enter diagnosis" at bounding box center [428, 36] width 501 height 17
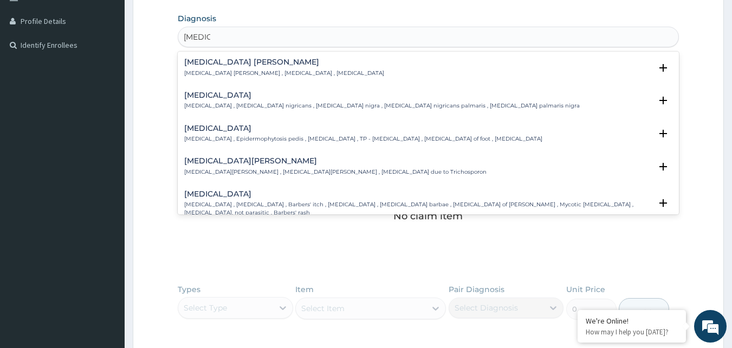
type input "[MEDICAL_DATA] CO"
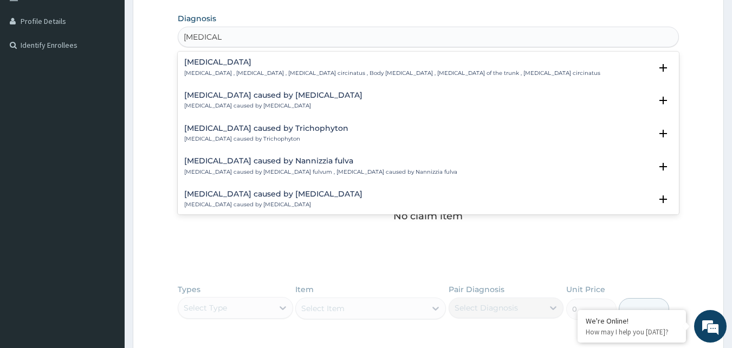
click at [240, 68] on div "Tinea corporis Tinea corporis , Tinea circinata , Herpes circinatus , Body tine…" at bounding box center [392, 67] width 416 height 19
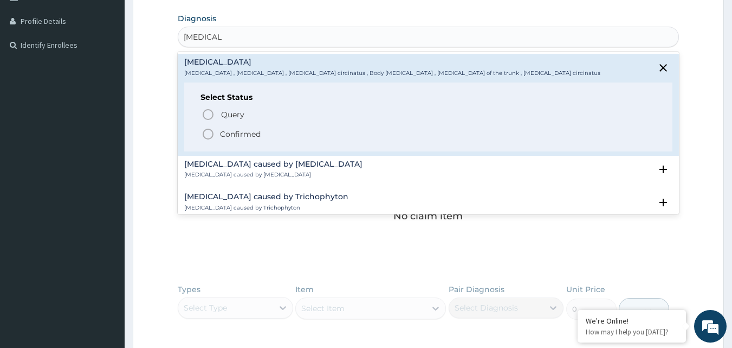
click at [210, 134] on icon "status option filled" at bounding box center [208, 133] width 13 height 13
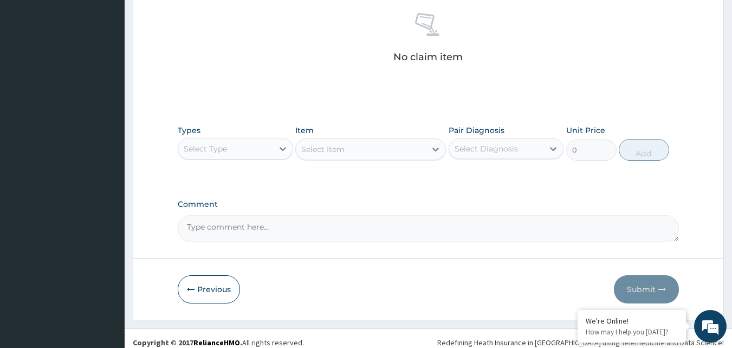
scroll to position [427, 0]
click at [261, 143] on div "Select Type" at bounding box center [225, 147] width 95 height 17
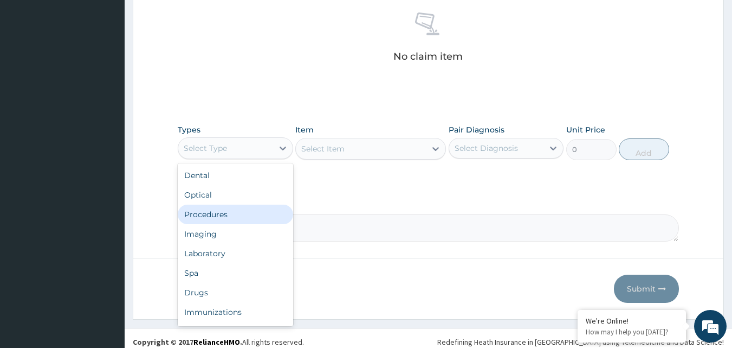
click at [241, 209] on div "Procedures" at bounding box center [235, 214] width 115 height 20
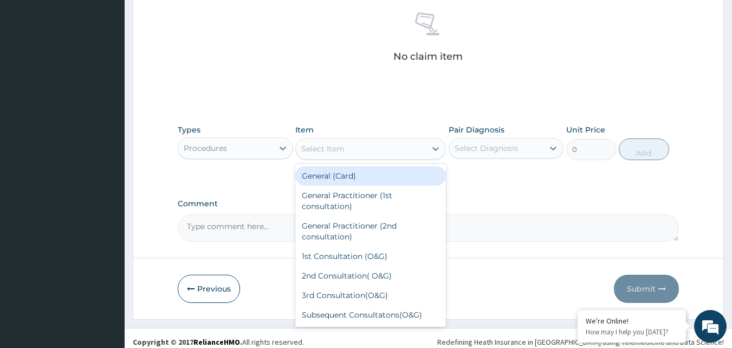
click at [344, 147] on div "Select Item" at bounding box center [322, 148] width 43 height 11
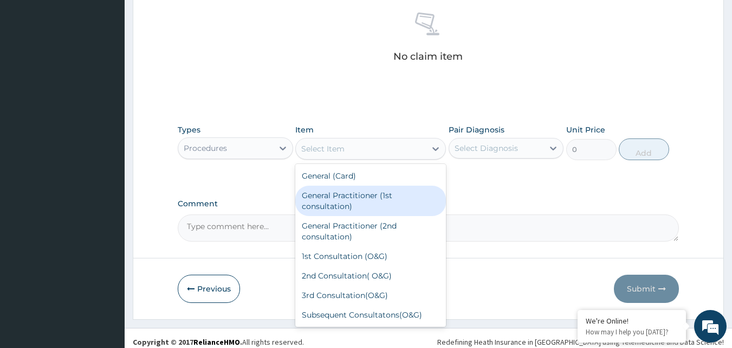
drag, startPoint x: 351, startPoint y: 193, endPoint x: 422, endPoint y: 195, distance: 71.1
click at [352, 194] on div "General Practitioner (1st consultation)" at bounding box center [370, 200] width 151 height 30
type input "4000"
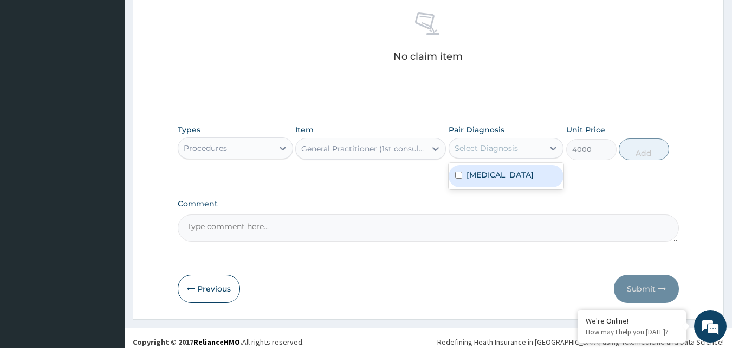
click at [500, 152] on div "Select Diagnosis" at bounding box center [486, 148] width 63 height 11
click at [503, 175] on label "[MEDICAL_DATA]" at bounding box center [500, 174] width 67 height 11
checkbox input "true"
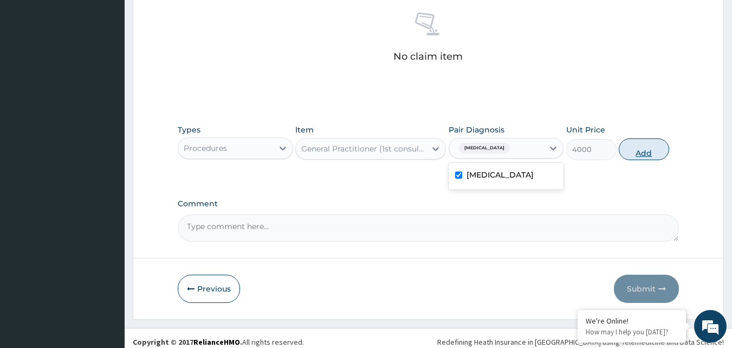
click at [639, 158] on button "Add" at bounding box center [644, 149] width 50 height 22
type input "0"
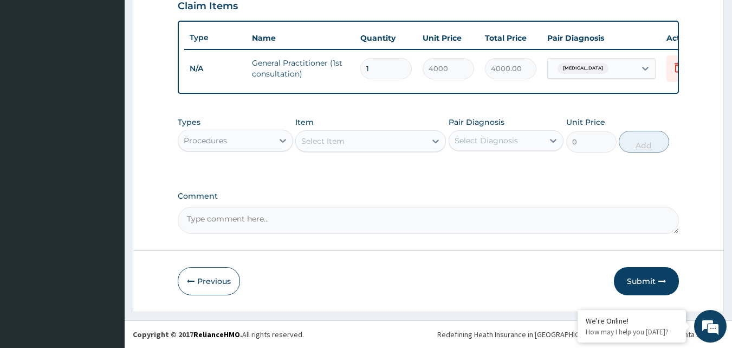
scroll to position [391, 0]
click at [202, 147] on div "Procedures" at bounding box center [225, 140] width 95 height 17
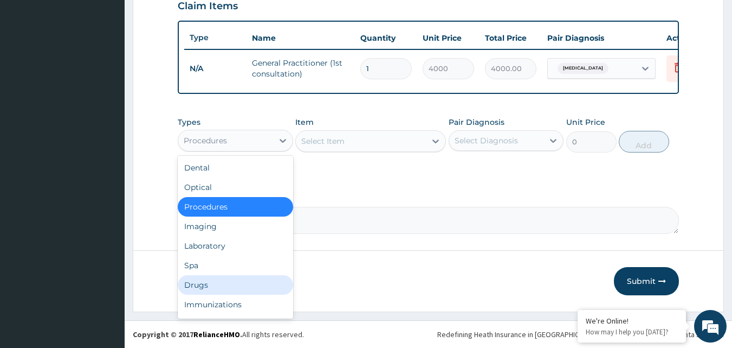
click at [200, 288] on div "Drugs" at bounding box center [235, 285] width 115 height 20
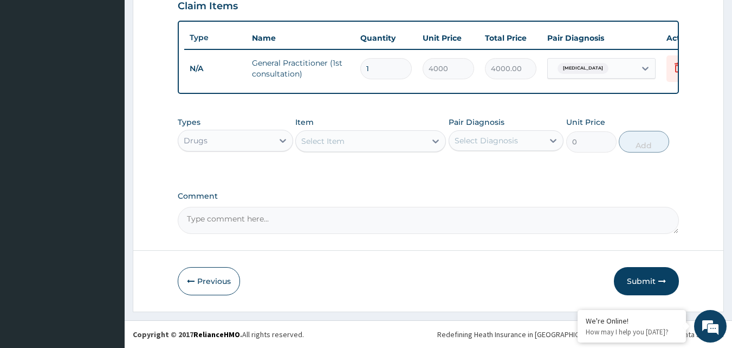
click at [330, 141] on div "Select Item" at bounding box center [322, 141] width 43 height 11
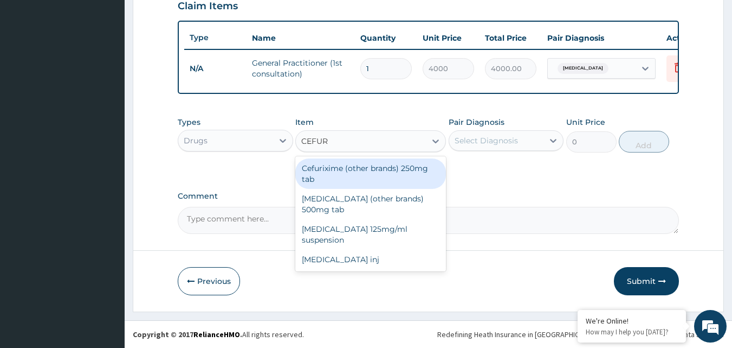
type input "CEFURO"
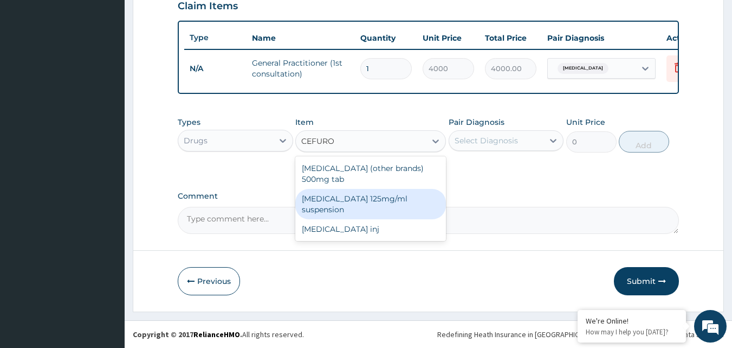
click at [344, 202] on div "[MEDICAL_DATA] 125mg/ml suspension" at bounding box center [370, 204] width 151 height 30
type input "2160"
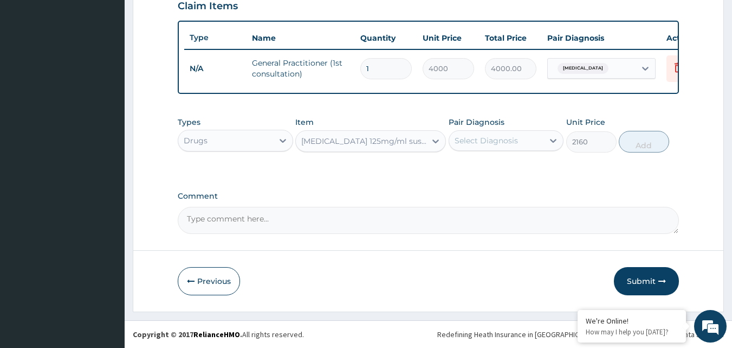
click at [535, 145] on div "Select Diagnosis" at bounding box center [496, 140] width 95 height 17
click at [540, 176] on div "[MEDICAL_DATA]" at bounding box center [506, 168] width 115 height 22
checkbox input "true"
click at [658, 145] on button "Add" at bounding box center [644, 142] width 50 height 22
type input "0"
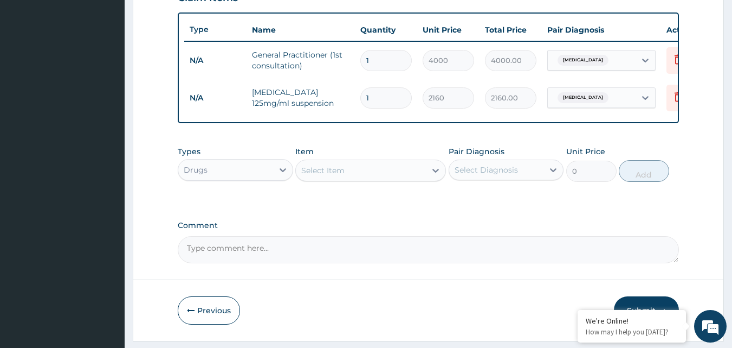
scroll to position [428, 0]
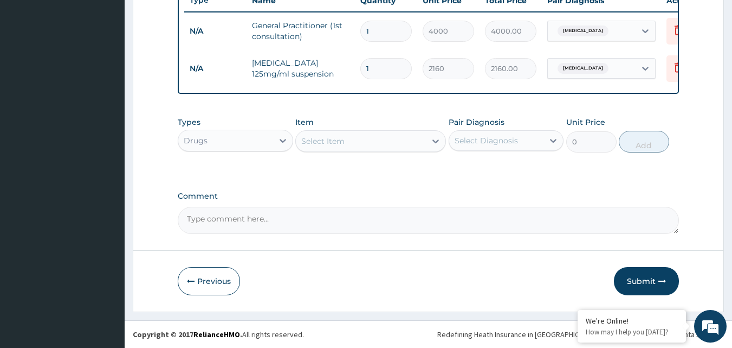
click at [650, 278] on button "Submit" at bounding box center [646, 281] width 65 height 28
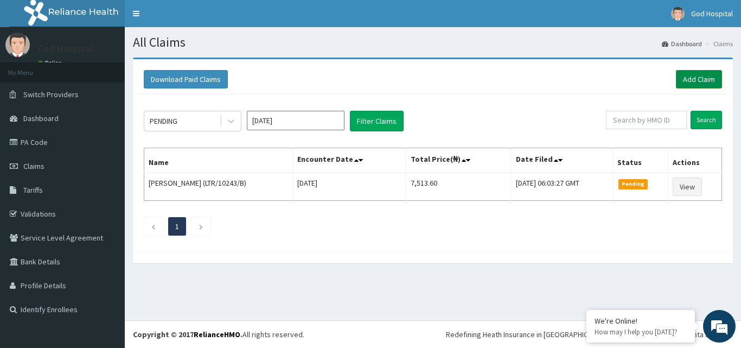
click at [678, 81] on link "Add Claim" at bounding box center [699, 79] width 46 height 18
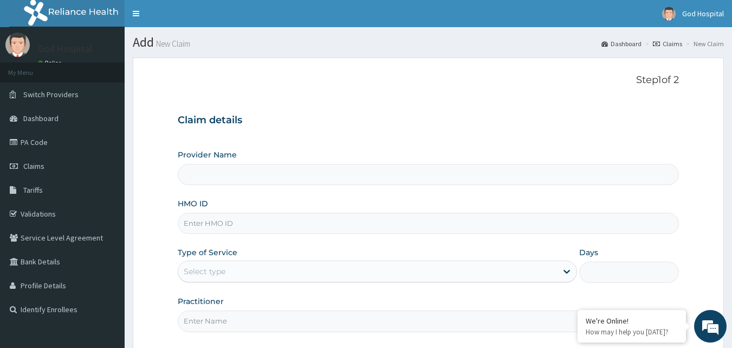
click at [247, 222] on input "HMO ID" at bounding box center [429, 223] width 502 height 21
type input "LTR"
type input "God Cures Hospital"
type input "LTR/10243/C"
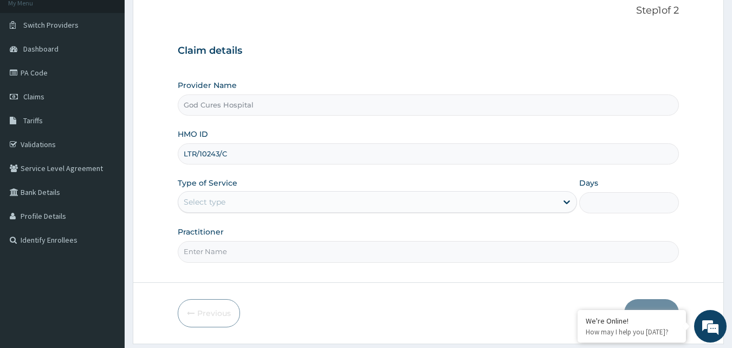
scroll to position [101, 0]
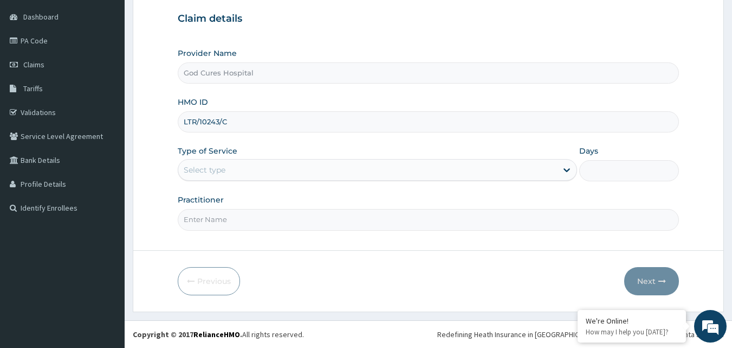
click at [236, 176] on div "Select type" at bounding box center [367, 169] width 379 height 17
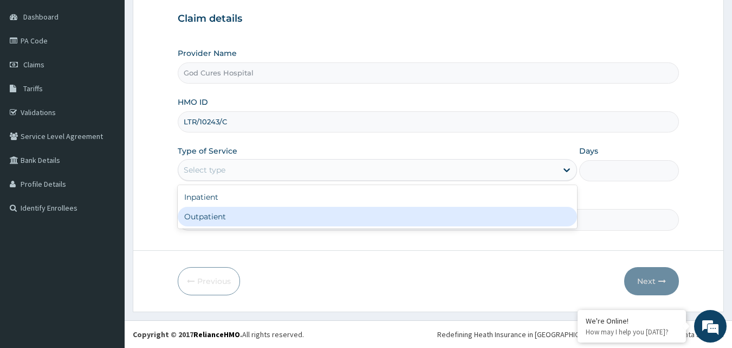
click at [240, 211] on div "Outpatient" at bounding box center [378, 217] width 400 height 20
type input "1"
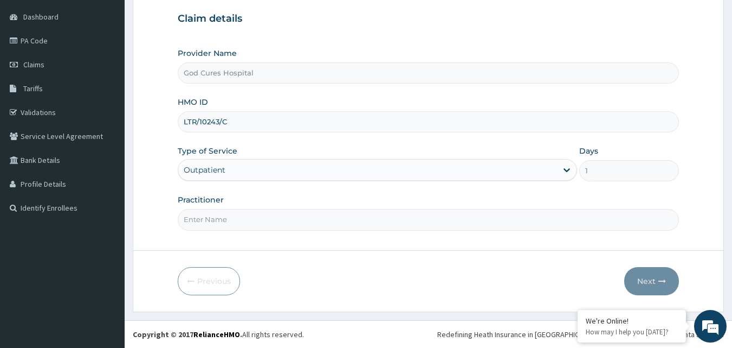
click at [242, 211] on input "Practitioner" at bounding box center [429, 219] width 502 height 21
type input "[PERSON_NAME]"
click at [644, 273] on button "Next" at bounding box center [652, 281] width 55 height 28
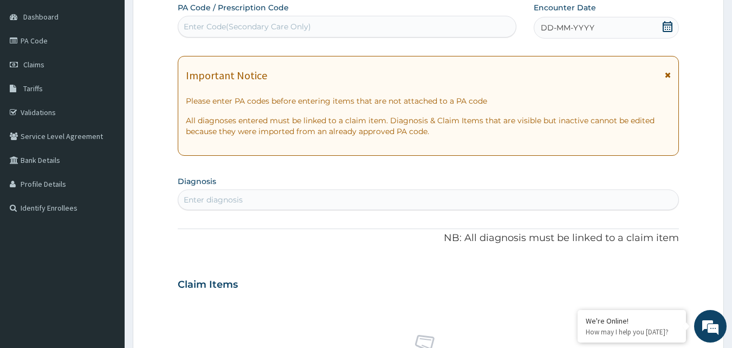
click at [670, 29] on icon at bounding box center [668, 26] width 11 height 11
click at [314, 203] on div "Enter diagnosis" at bounding box center [428, 199] width 501 height 17
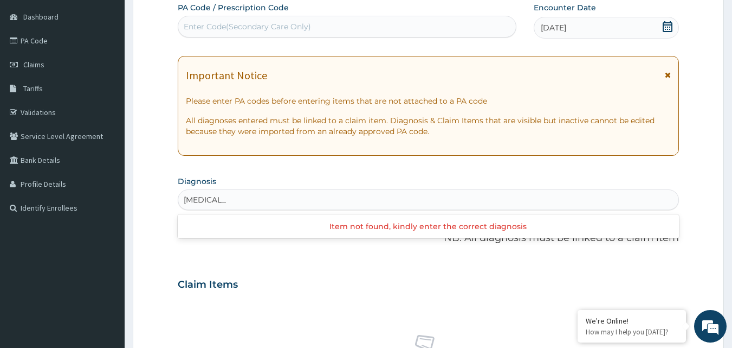
type input "[MEDICAL_DATA] CO"
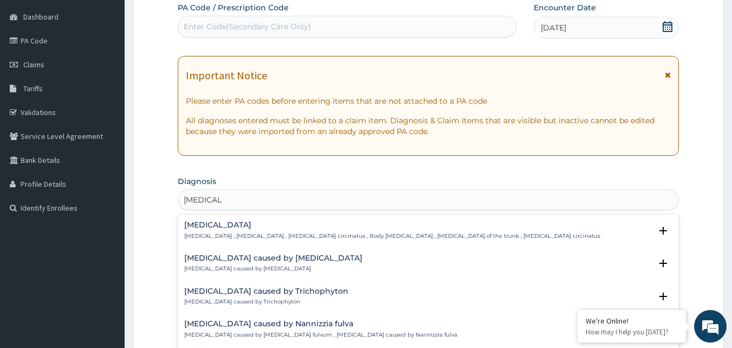
click at [272, 227] on h4 "[MEDICAL_DATA]" at bounding box center [392, 225] width 416 height 8
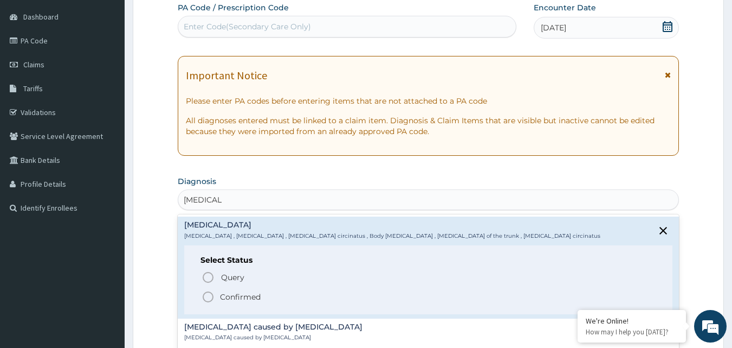
click at [210, 297] on icon "status option filled" at bounding box center [208, 296] width 13 height 13
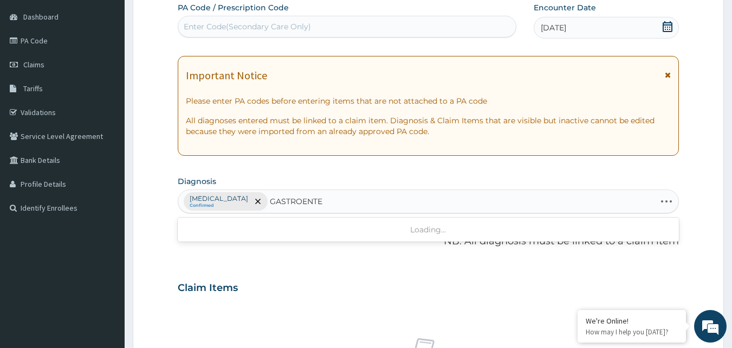
type input "GASTROENTER"
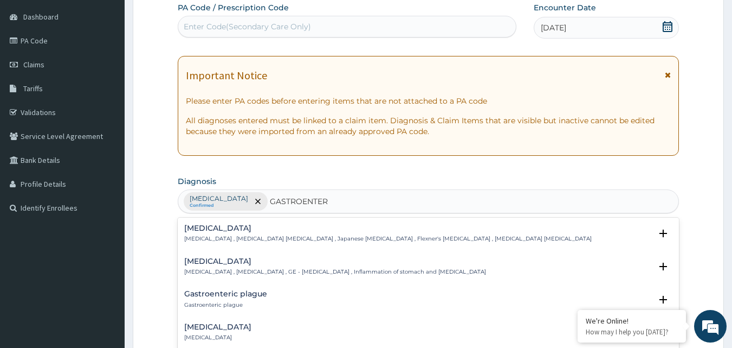
click at [200, 268] on p "[MEDICAL_DATA] , [MEDICAL_DATA] , GE - [MEDICAL_DATA] , Inflammation of stomach…" at bounding box center [335, 272] width 302 height 8
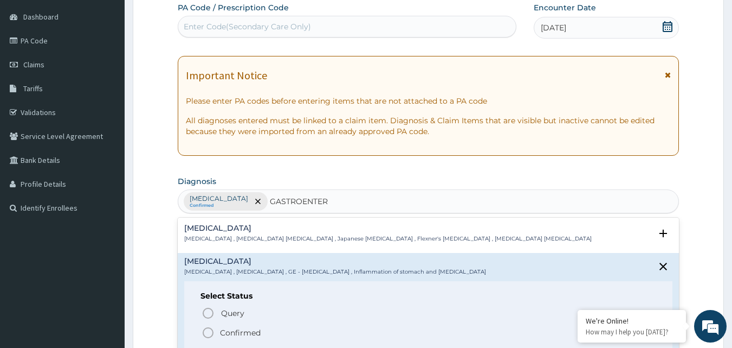
click at [205, 332] on icon "status option filled" at bounding box center [208, 332] width 13 height 13
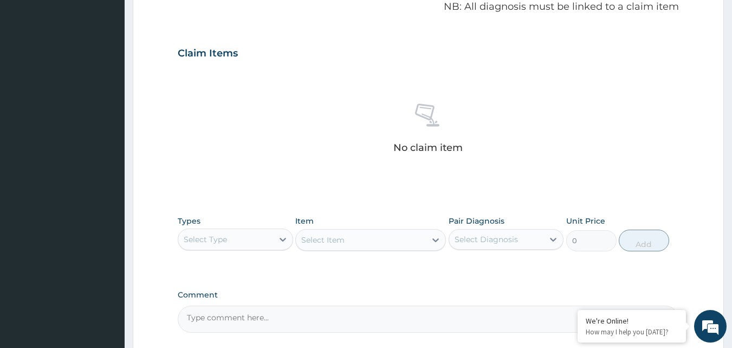
scroll to position [372, 0]
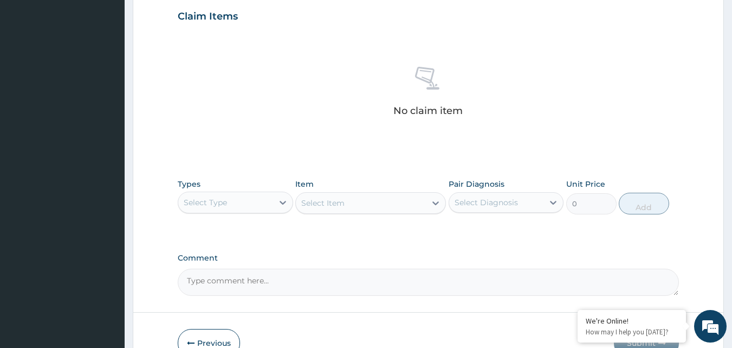
click at [227, 200] on div "Select Type" at bounding box center [225, 202] width 95 height 17
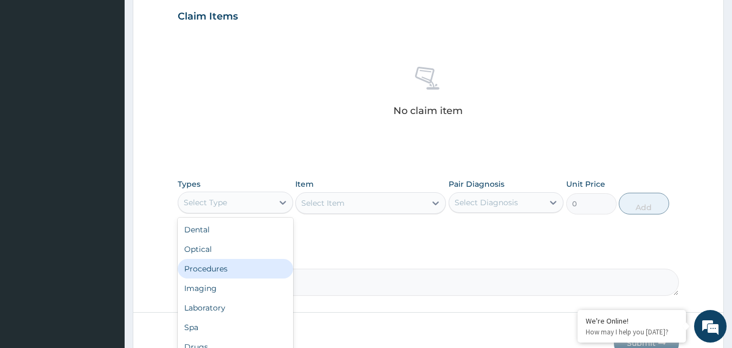
click at [233, 266] on div "Procedures" at bounding box center [235, 269] width 115 height 20
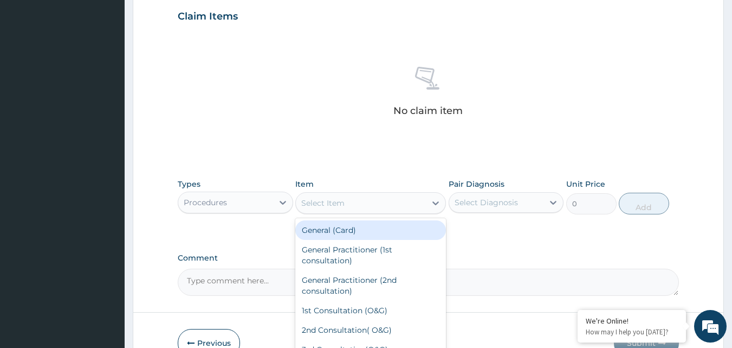
click at [333, 209] on div "Select Item" at bounding box center [361, 202] width 130 height 17
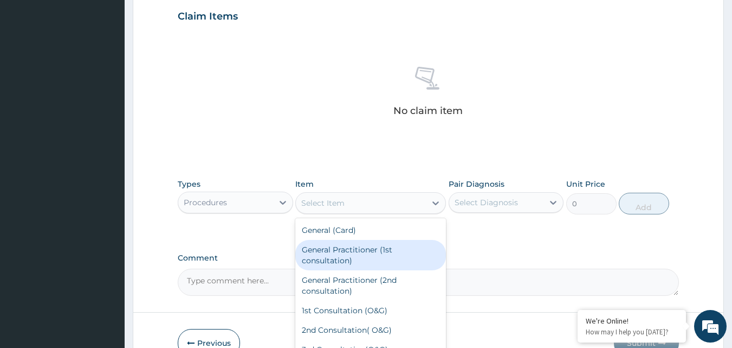
click at [334, 257] on div "General Practitioner (1st consultation)" at bounding box center [370, 255] width 151 height 30
type input "4000"
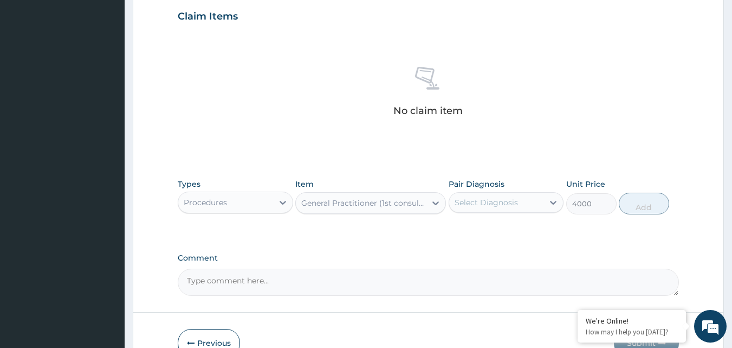
click at [471, 204] on div "Select Diagnosis" at bounding box center [486, 202] width 63 height 11
click at [465, 229] on div "[MEDICAL_DATA]" at bounding box center [506, 230] width 115 height 22
checkbox input "true"
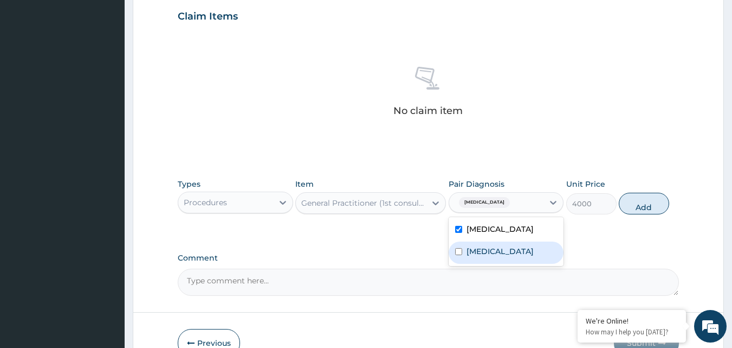
click at [475, 250] on label "[MEDICAL_DATA]" at bounding box center [500, 251] width 67 height 11
checkbox input "true"
click at [637, 211] on button "Add" at bounding box center [644, 203] width 50 height 22
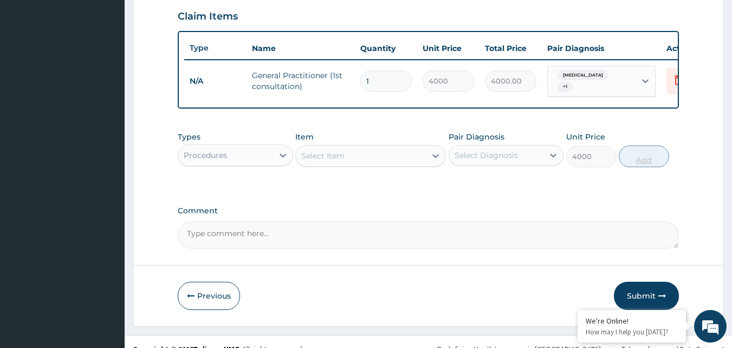
type input "0"
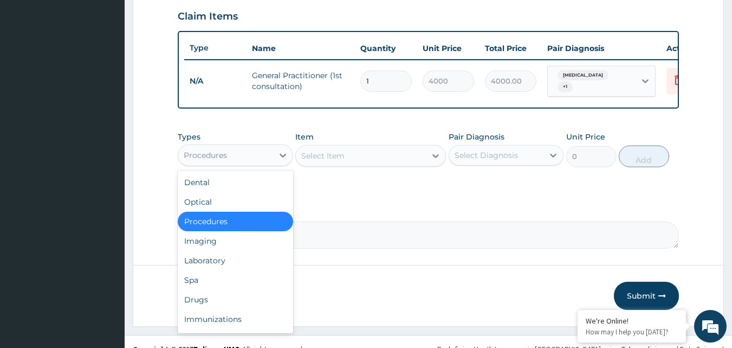
click at [237, 160] on div "Procedures" at bounding box center [225, 154] width 95 height 17
click at [218, 301] on div "Drugs" at bounding box center [235, 300] width 115 height 20
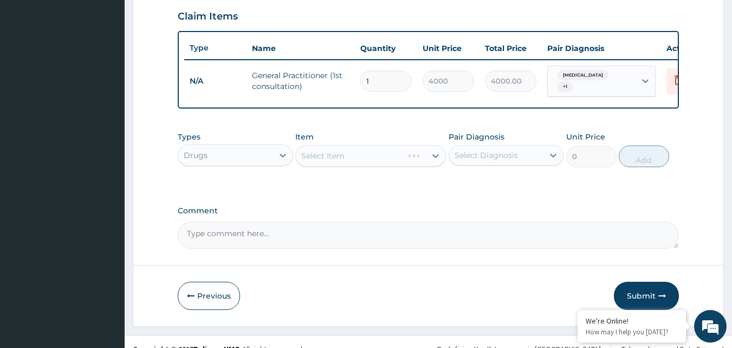
click at [344, 165] on div "Select Item" at bounding box center [370, 156] width 151 height 22
click at [344, 164] on div "Select Item" at bounding box center [361, 155] width 130 height 17
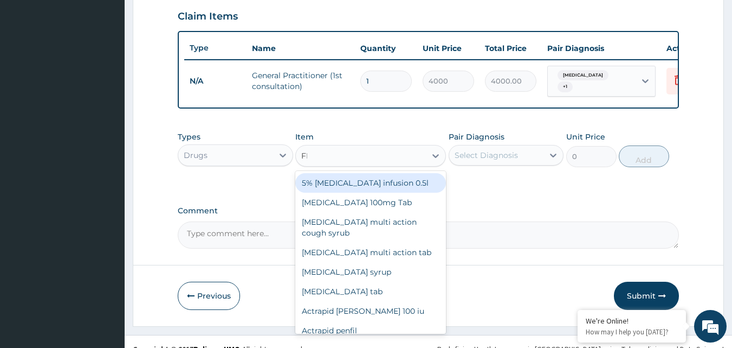
type input "FLA"
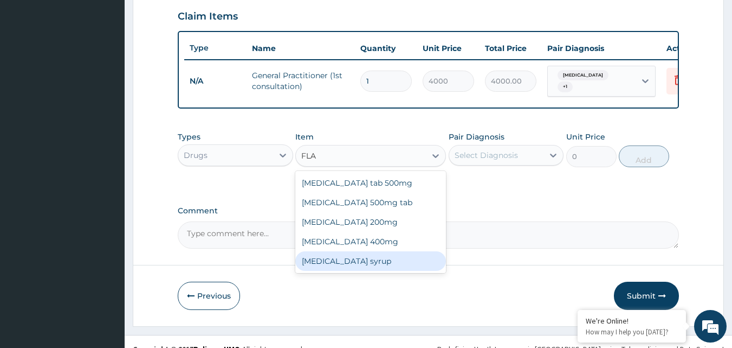
click at [343, 266] on div "[MEDICAL_DATA] syrup" at bounding box center [370, 261] width 151 height 20
type input "504"
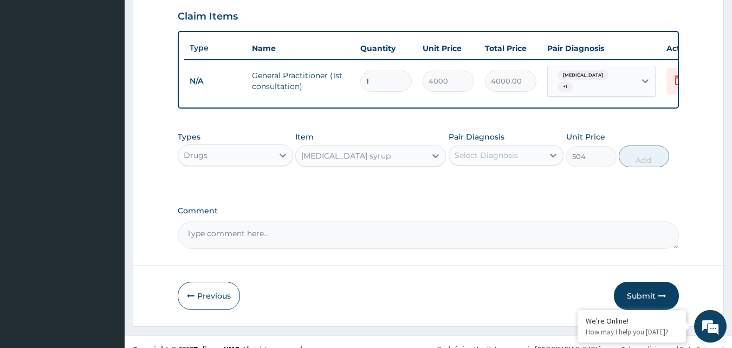
click at [510, 160] on div "Select Diagnosis" at bounding box center [486, 155] width 63 height 11
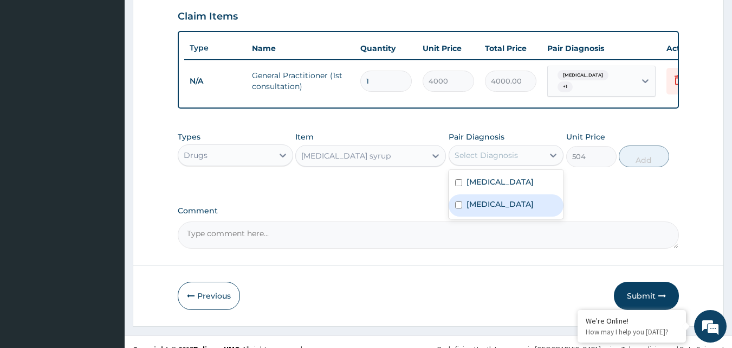
click at [518, 204] on label "[MEDICAL_DATA]" at bounding box center [500, 203] width 67 height 11
checkbox input "true"
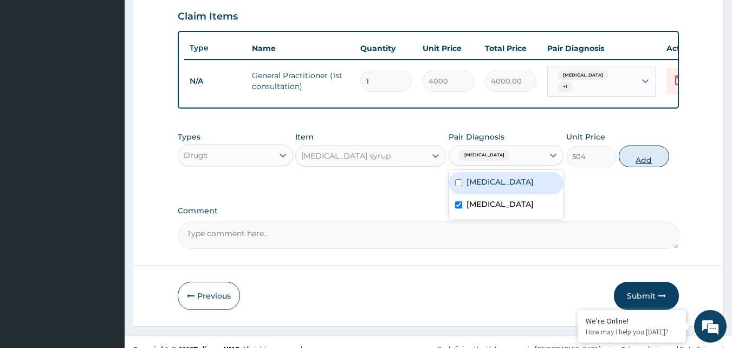
click at [642, 163] on button "Add" at bounding box center [644, 156] width 50 height 22
type input "0"
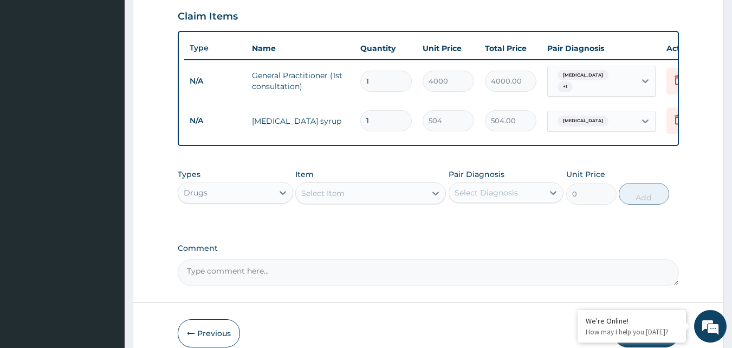
click at [336, 202] on div "Select Item" at bounding box center [361, 192] width 130 height 17
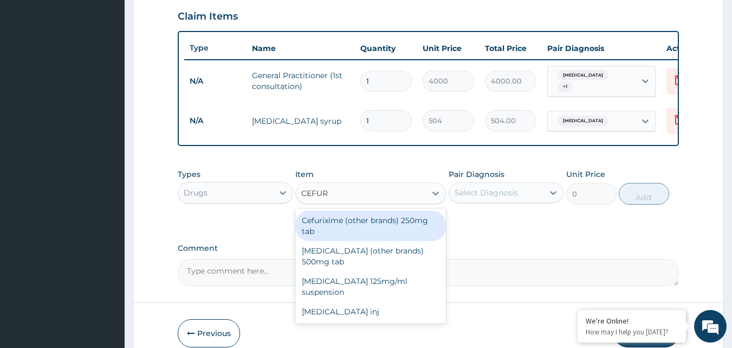
type input "CEFURO"
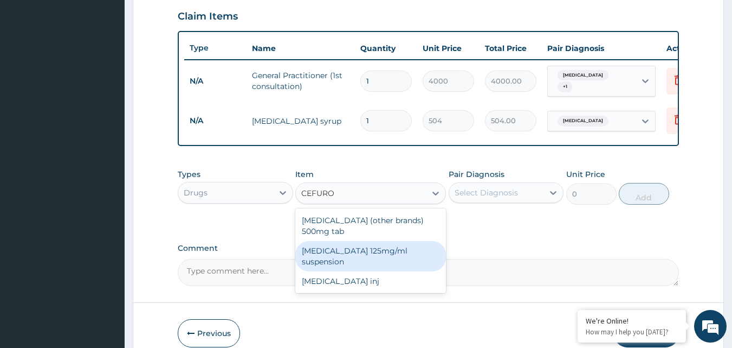
click at [357, 255] on div "[MEDICAL_DATA] 125mg/ml suspension" at bounding box center [370, 256] width 151 height 30
type input "2160"
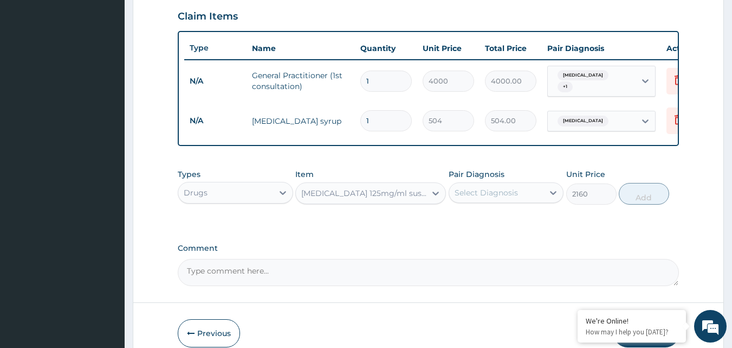
click at [504, 198] on div "Select Diagnosis" at bounding box center [486, 192] width 63 height 11
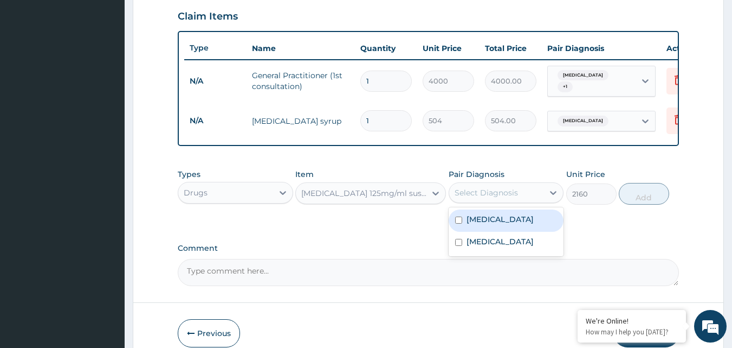
click at [513, 223] on label "[MEDICAL_DATA]" at bounding box center [500, 219] width 67 height 11
checkbox input "true"
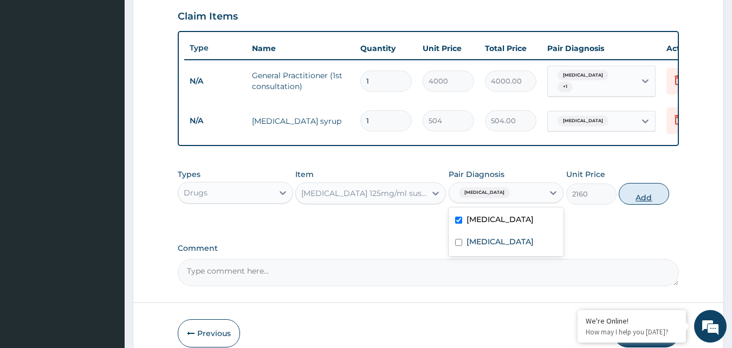
click at [643, 201] on button "Add" at bounding box center [644, 194] width 50 height 22
type input "0"
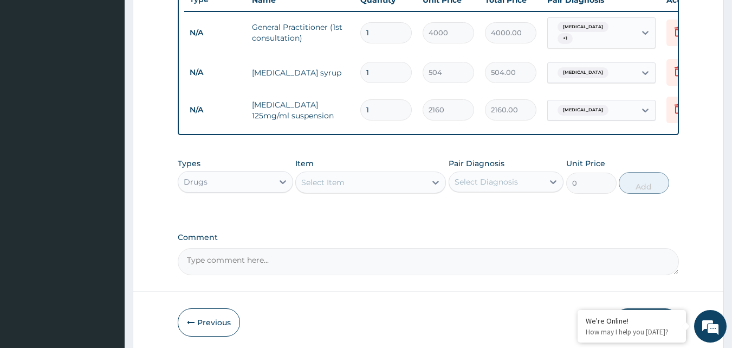
scroll to position [466, 0]
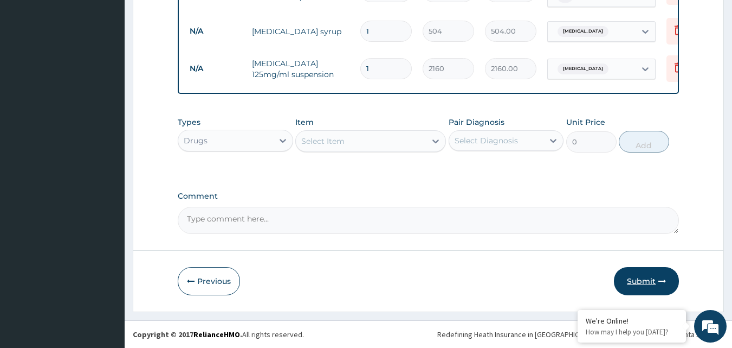
click at [648, 278] on button "Submit" at bounding box center [646, 281] width 65 height 28
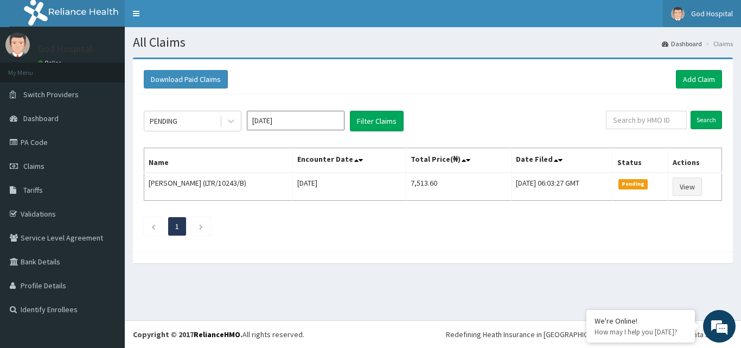
click at [711, 10] on span "God Hospital" at bounding box center [712, 14] width 42 height 10
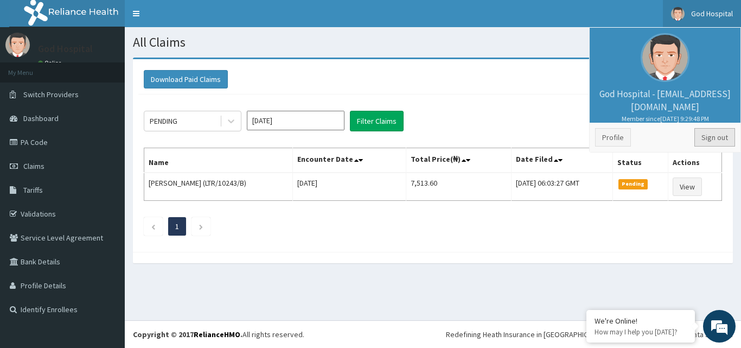
click at [706, 137] on link "Sign out" at bounding box center [714, 137] width 41 height 18
